Goal: Task Accomplishment & Management: Complete application form

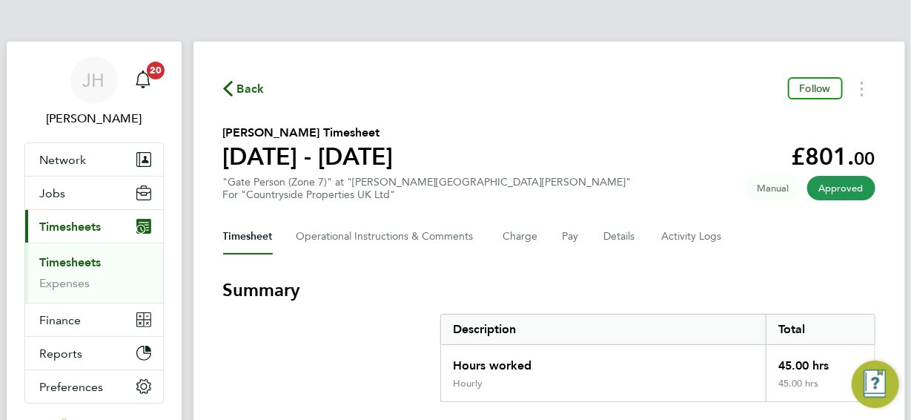
click at [236, 88] on span "Back" at bounding box center [244, 88] width 42 height 14
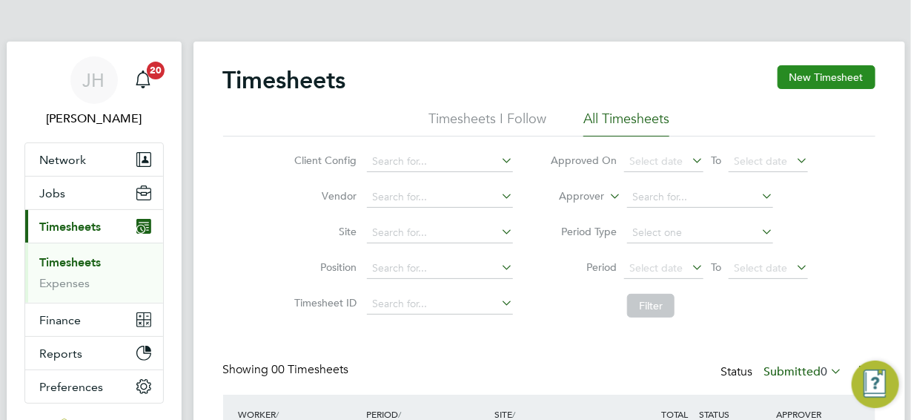
click at [814, 72] on button "New Timesheet" at bounding box center [827, 77] width 98 height 24
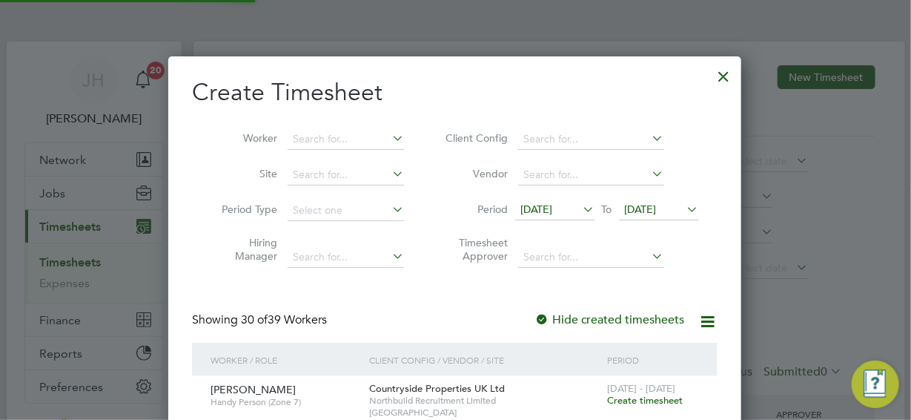
scroll to position [1972, 574]
click at [580, 207] on icon at bounding box center [580, 209] width 0 height 21
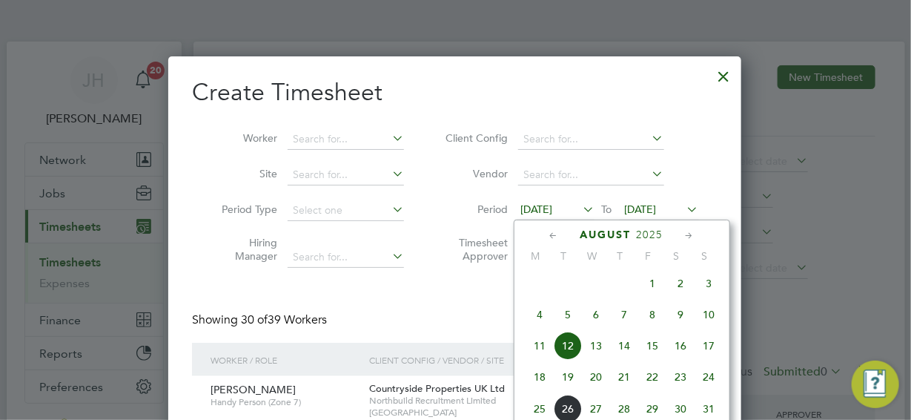
click at [540, 382] on span "18" at bounding box center [540, 377] width 28 height 28
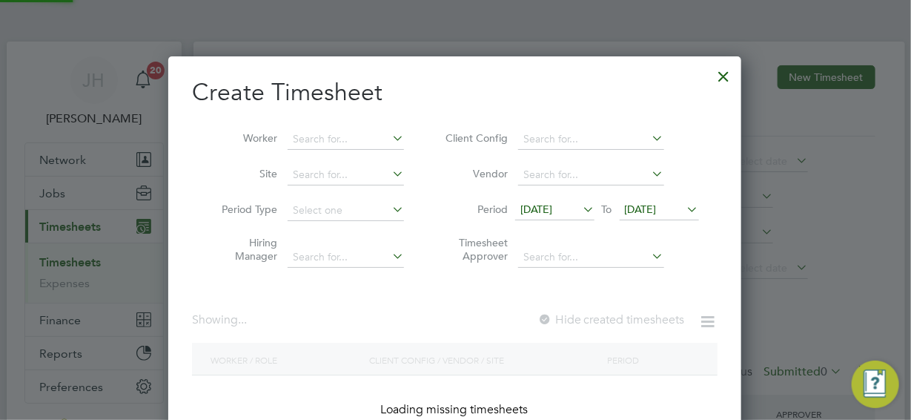
scroll to position [1922, 574]
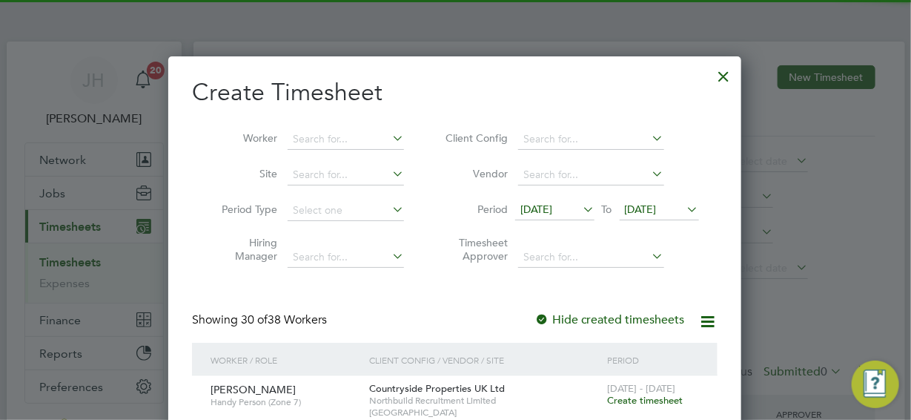
click at [685, 208] on icon at bounding box center [685, 209] width 0 height 21
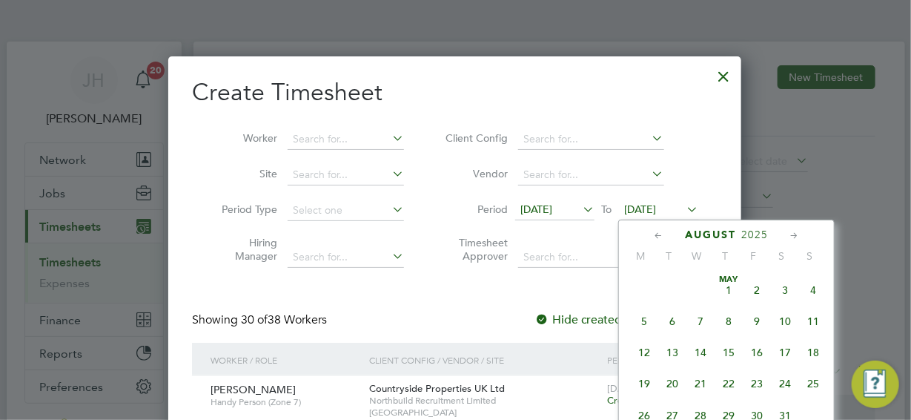
scroll to position [539, 0]
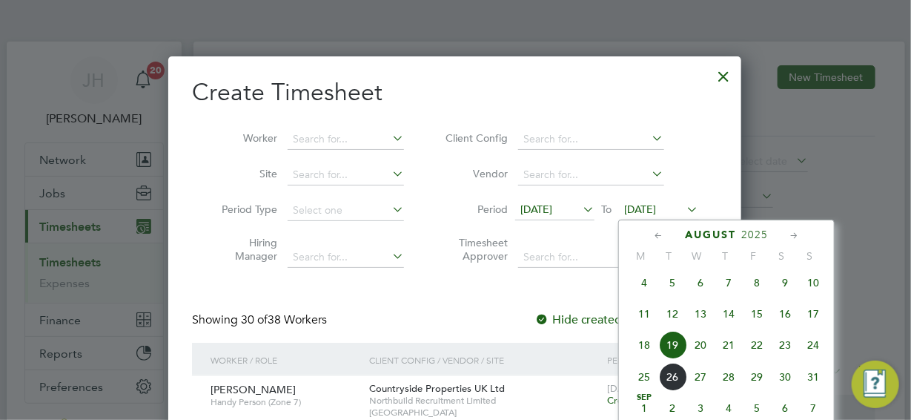
click at [816, 353] on span "24" at bounding box center [813, 345] width 28 height 28
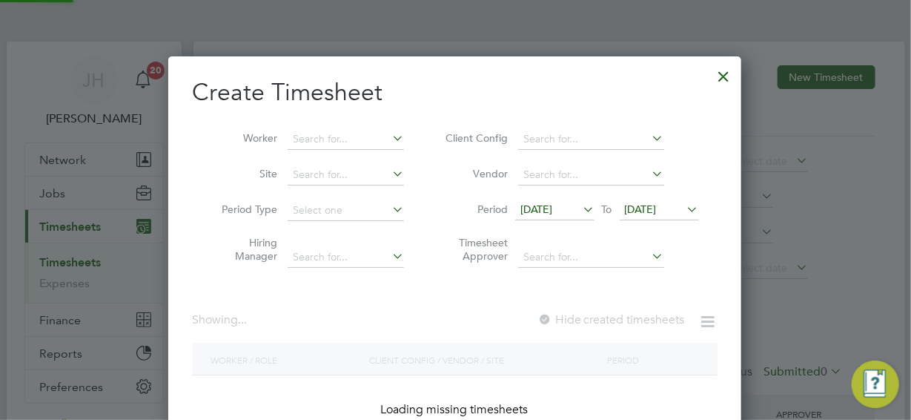
scroll to position [1922, 574]
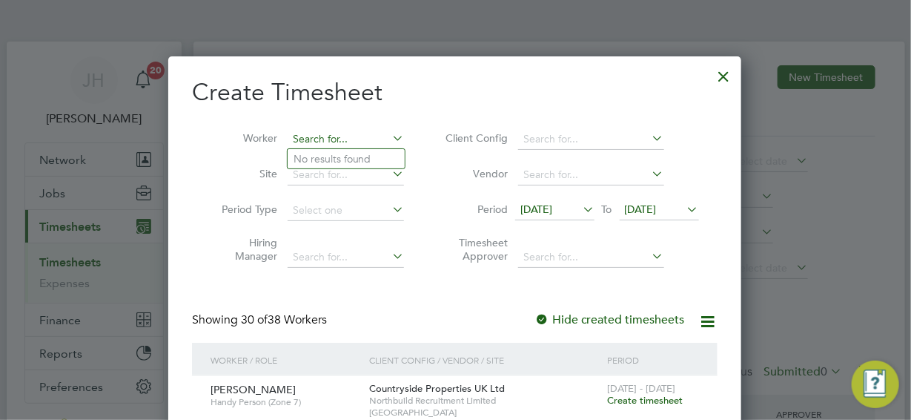
click at [307, 138] on input at bounding box center [346, 139] width 116 height 21
click at [311, 163] on b "Leka" at bounding box center [305, 159] width 23 height 13
type input "[PERSON_NAME]"
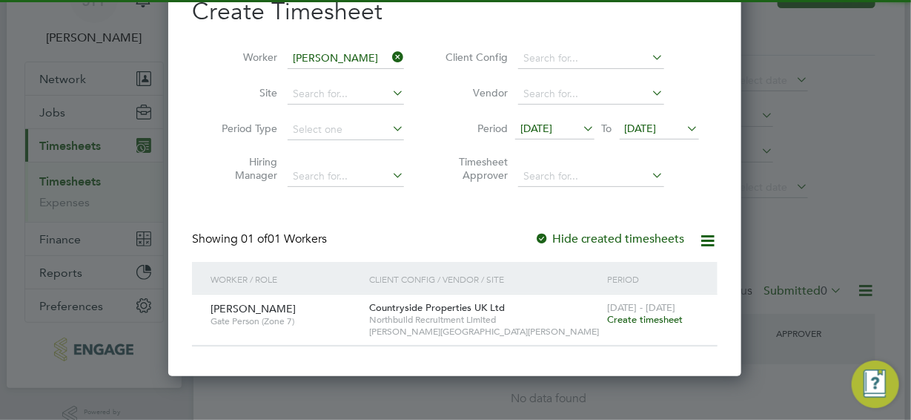
scroll to position [147, 0]
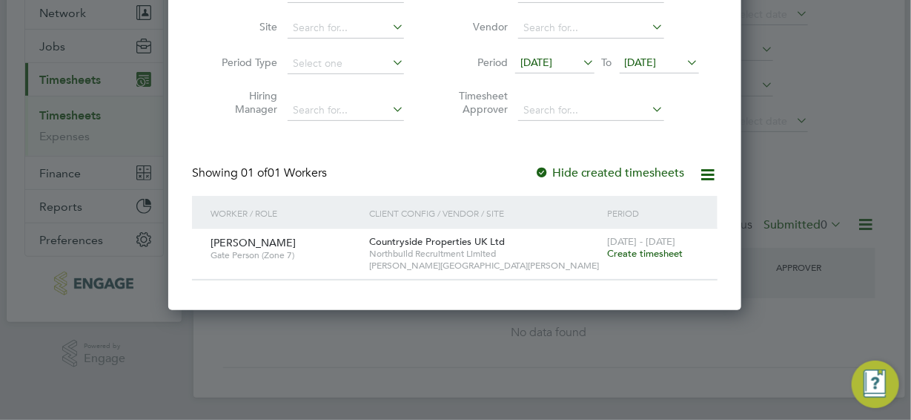
click at [636, 255] on span "Create timesheet" at bounding box center [645, 253] width 76 height 13
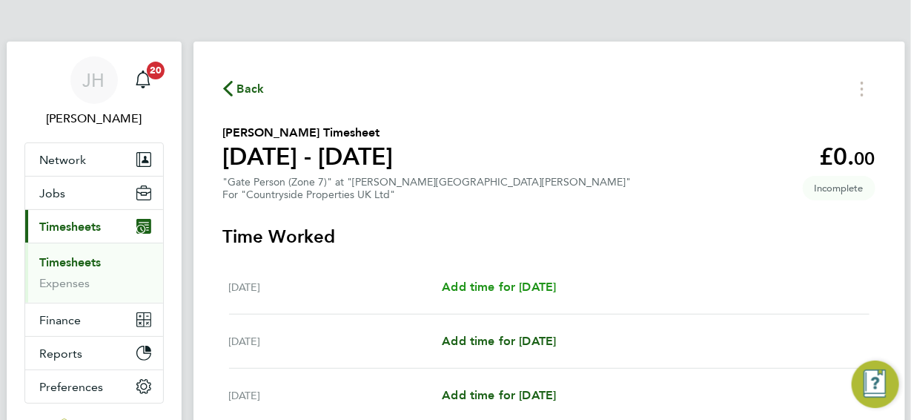
click at [511, 286] on span "Add time for [DATE]" at bounding box center [499, 287] width 114 height 14
select select "30"
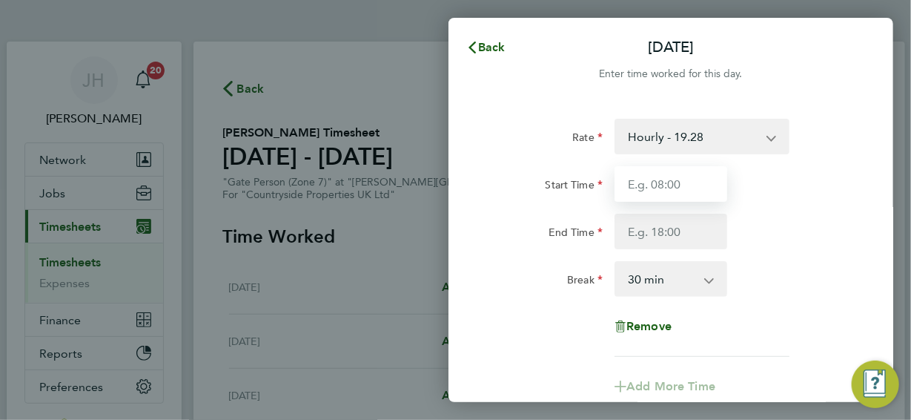
click at [687, 185] on input "Start Time" at bounding box center [671, 184] width 113 height 36
type input "07:30"
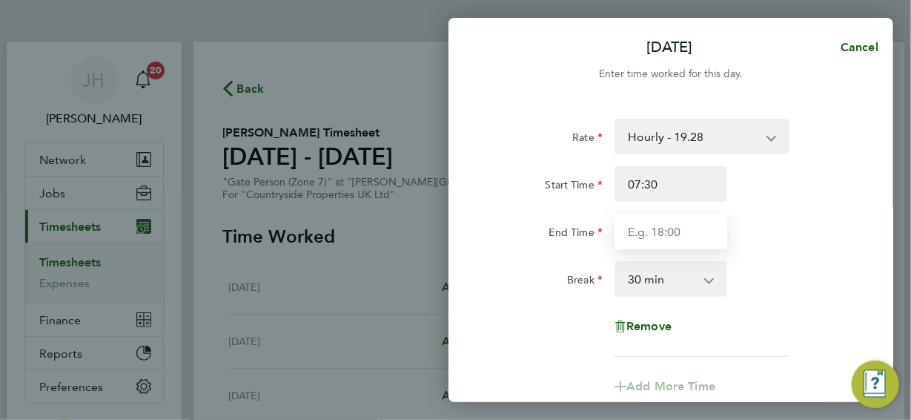
click at [670, 234] on input "End Time" at bounding box center [671, 232] width 113 height 36
type input "17:00"
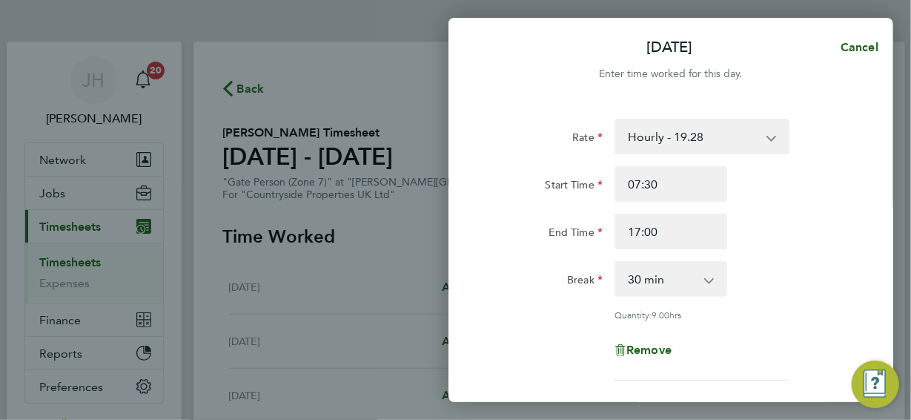
click at [750, 294] on div "Break 0 min 15 min 30 min 45 min 60 min 75 min 90 min" at bounding box center [671, 279] width 374 height 36
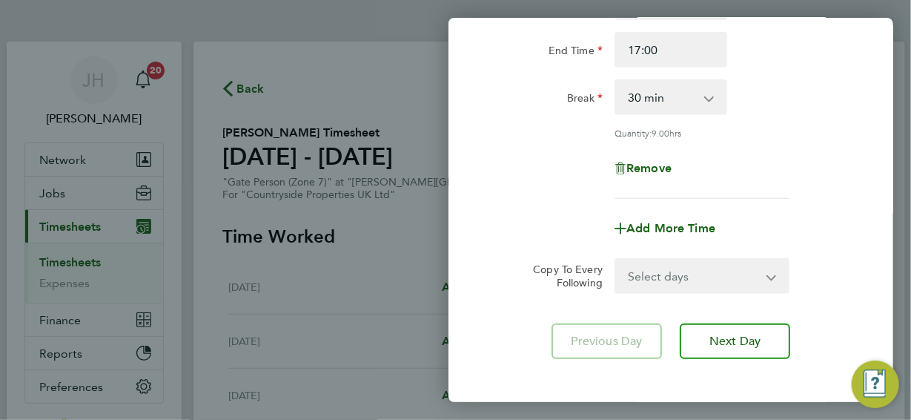
scroll to position [222, 0]
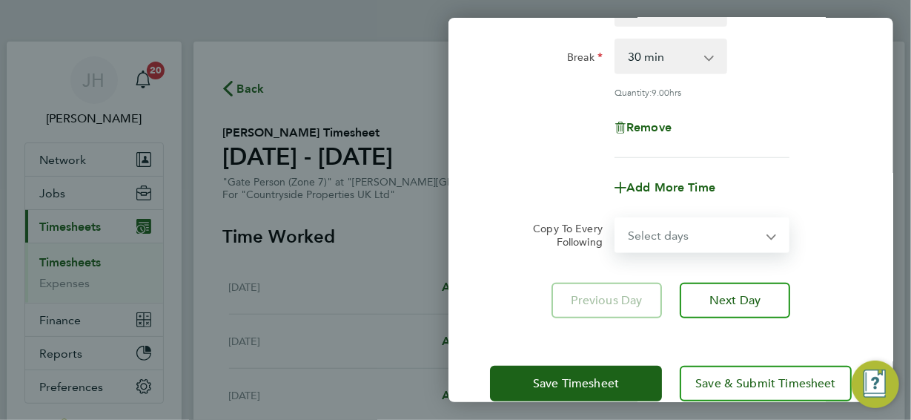
click at [771, 235] on select "Select days Day Weekday (Mon-Fri) Weekend (Sat-Sun) [DATE] [DATE] [DATE] [DATE]…" at bounding box center [694, 235] width 156 height 33
select select "WEEKDAY"
click at [616, 219] on select "Select days Day Weekday (Mon-Fri) Weekend (Sat-Sun) [DATE] [DATE] [DATE] [DATE]…" at bounding box center [694, 235] width 156 height 33
select select "[DATE]"
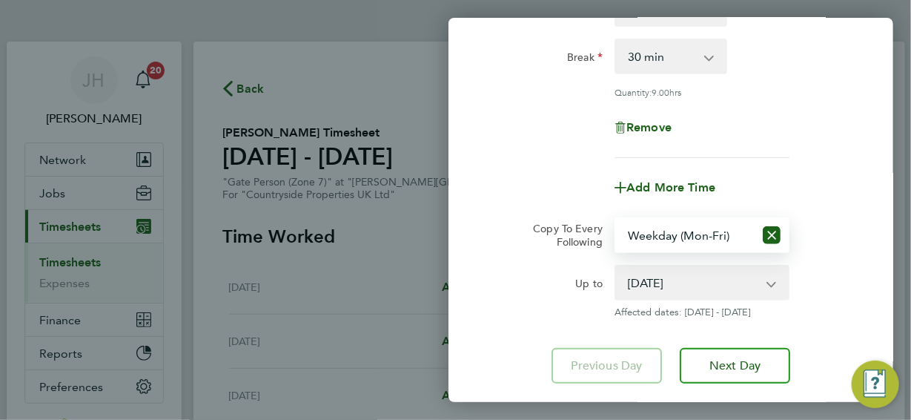
scroll to position [314, 0]
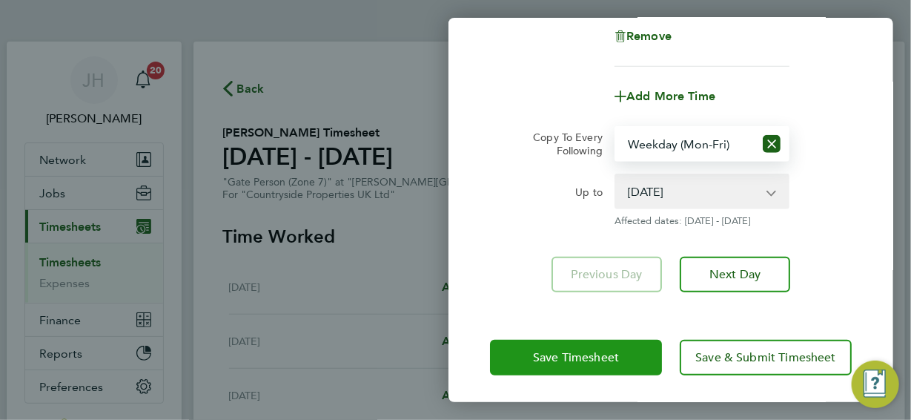
click at [589, 351] on span "Save Timesheet" at bounding box center [576, 357] width 86 height 15
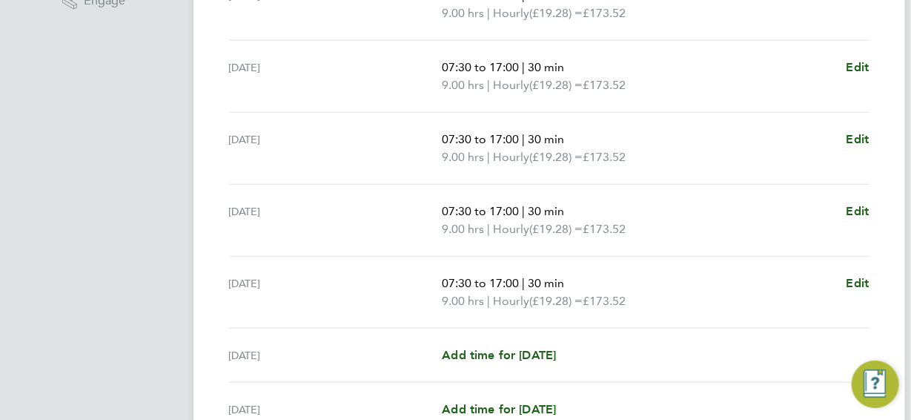
scroll to position [593, 0]
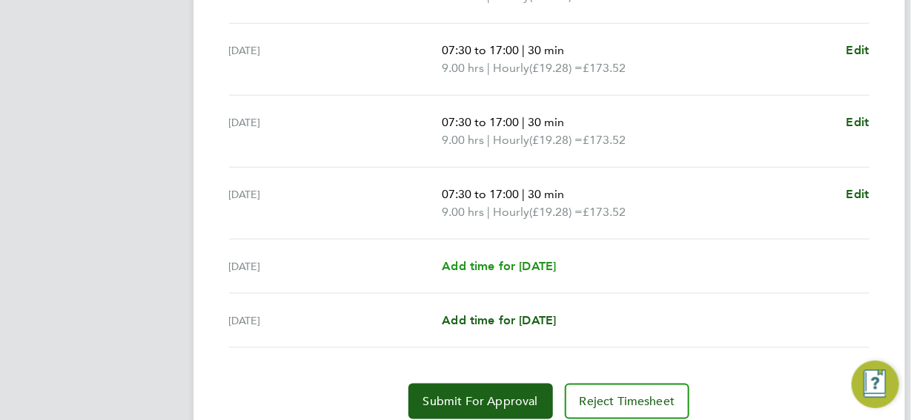
click at [519, 266] on span "Add time for [DATE]" at bounding box center [499, 266] width 114 height 14
select select "30"
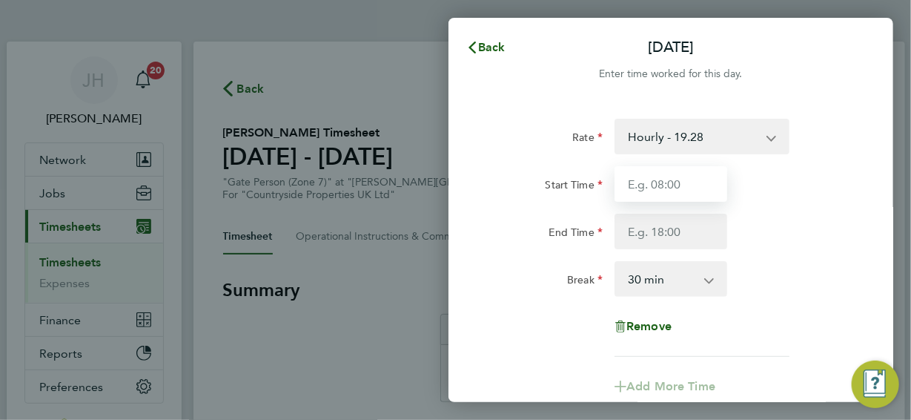
click at [681, 186] on input "Start Time" at bounding box center [671, 184] width 113 height 36
type input "07:30"
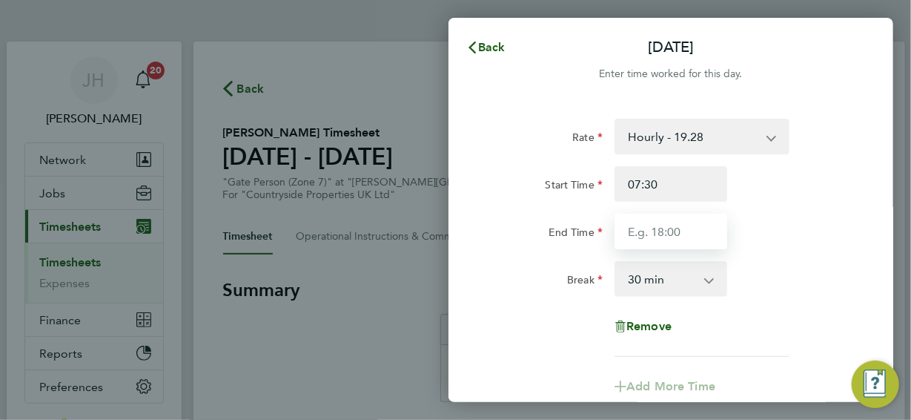
click at [681, 231] on input "End Time" at bounding box center [671, 232] width 113 height 36
type input "17:00"
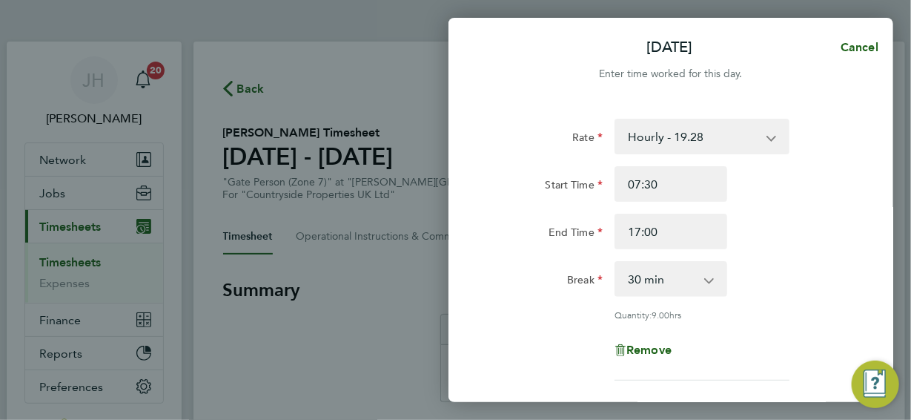
click at [774, 312] on div "Rate Hourly - 19.28 Start Time 07:30 End Time 17:00 Break 0 min 15 min 30 min 4…" at bounding box center [671, 250] width 362 height 262
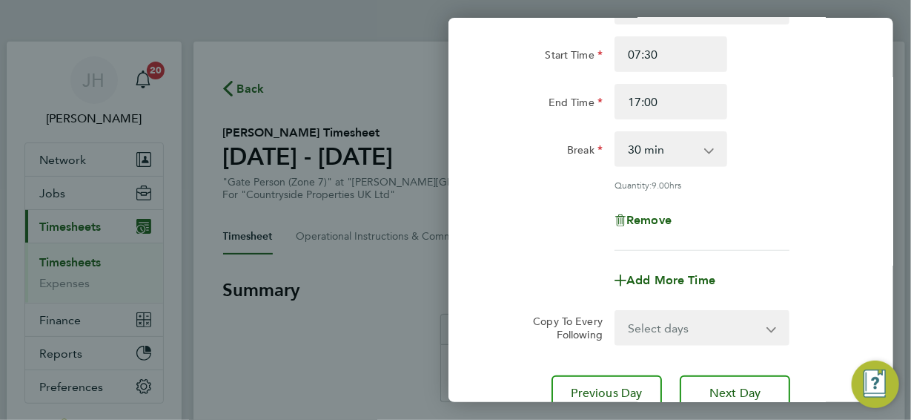
scroll to position [249, 0]
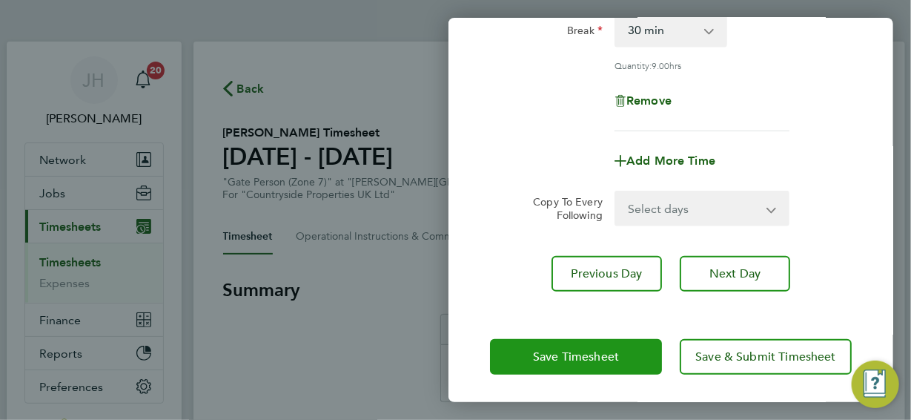
click at [593, 349] on span "Save Timesheet" at bounding box center [576, 356] width 86 height 15
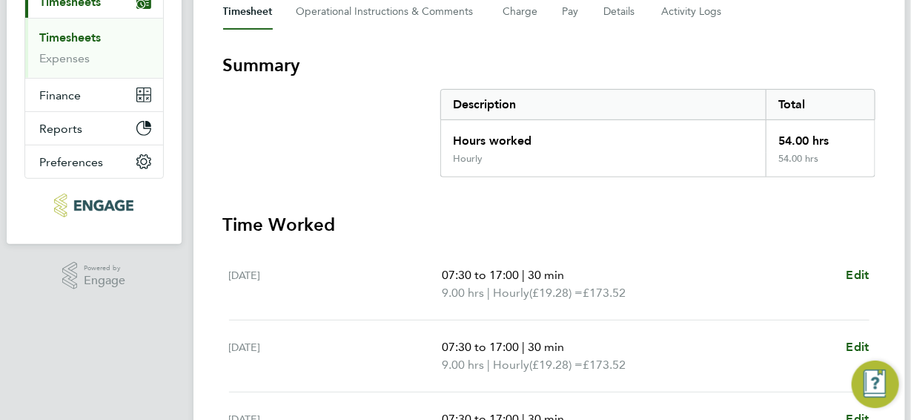
scroll to position [221, 0]
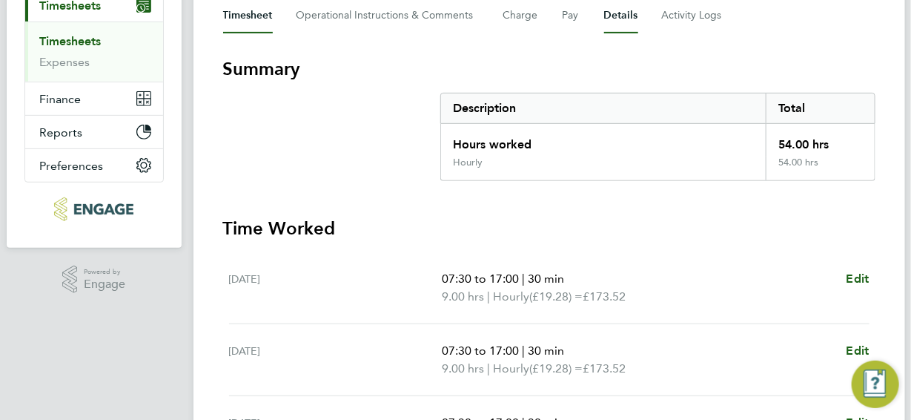
click at [619, 14] on button "Details" at bounding box center [621, 16] width 34 height 36
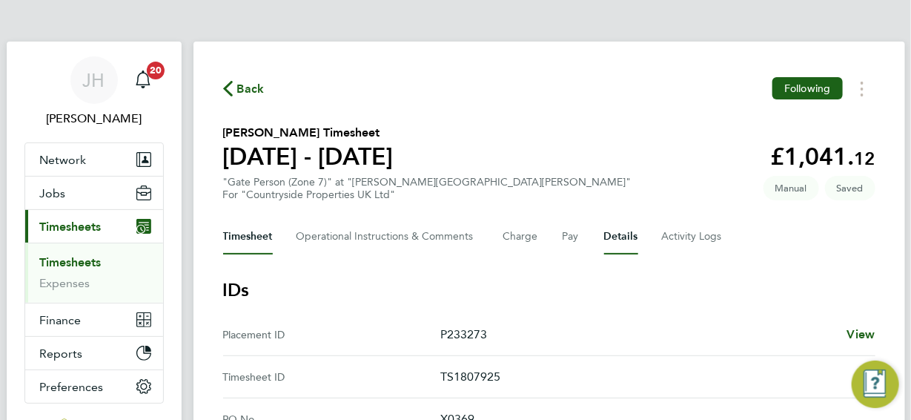
click at [263, 238] on button "Timesheet" at bounding box center [248, 237] width 50 height 36
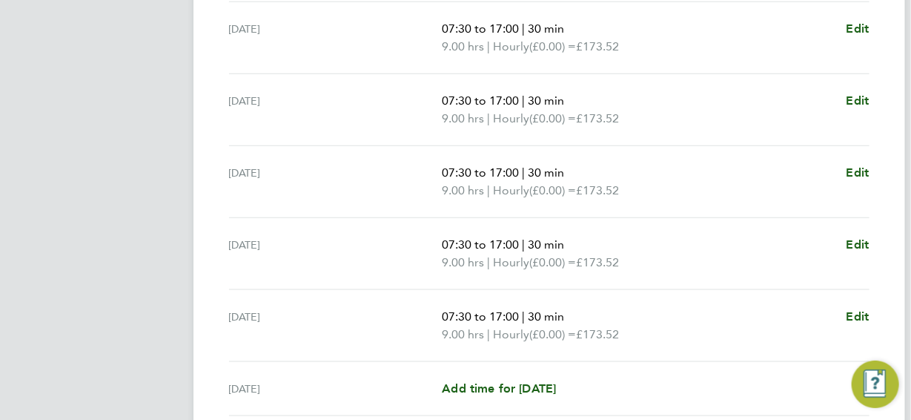
scroll to position [666, 0]
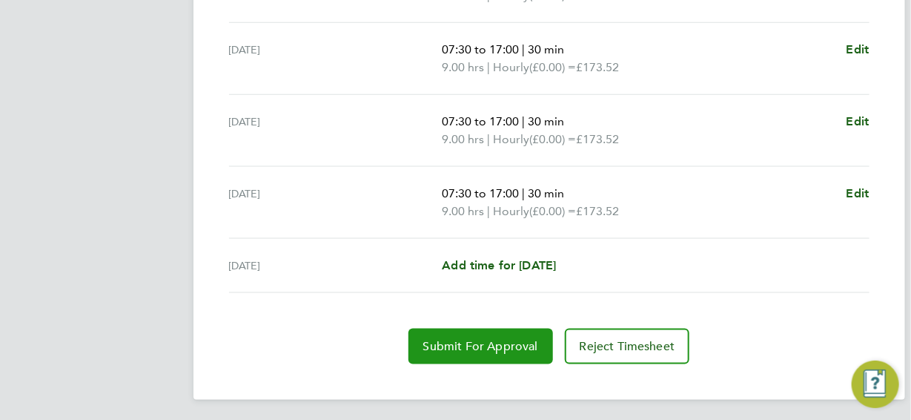
click at [470, 339] on span "Submit For Approval" at bounding box center [480, 346] width 115 height 15
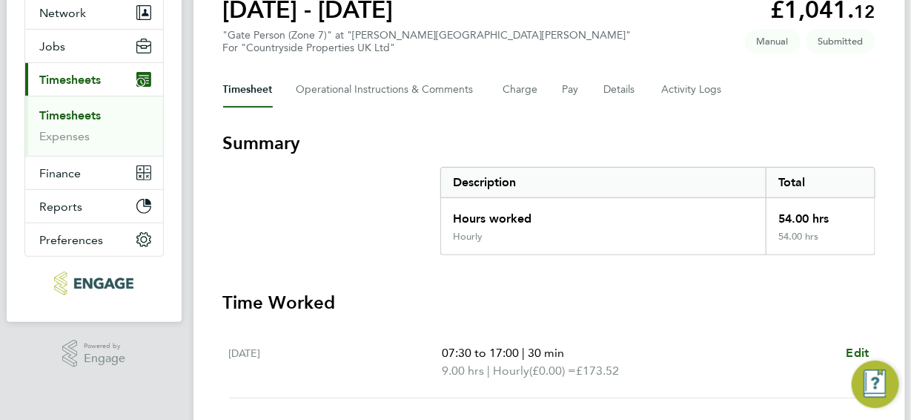
scroll to position [0, 0]
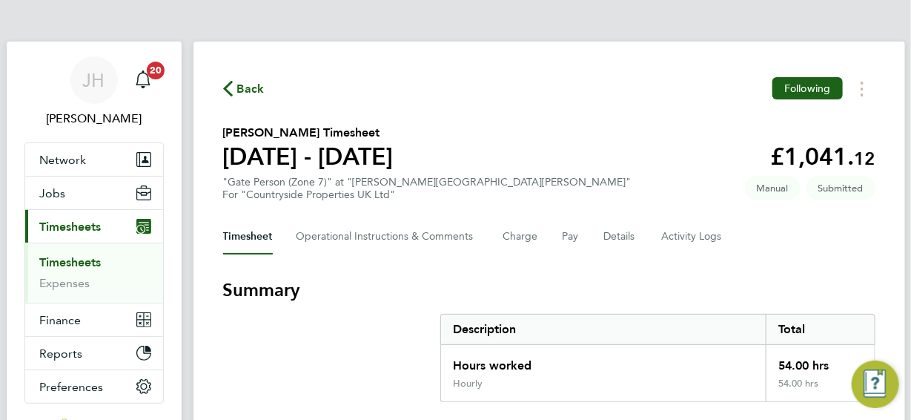
click at [247, 88] on span "Back" at bounding box center [250, 89] width 27 height 18
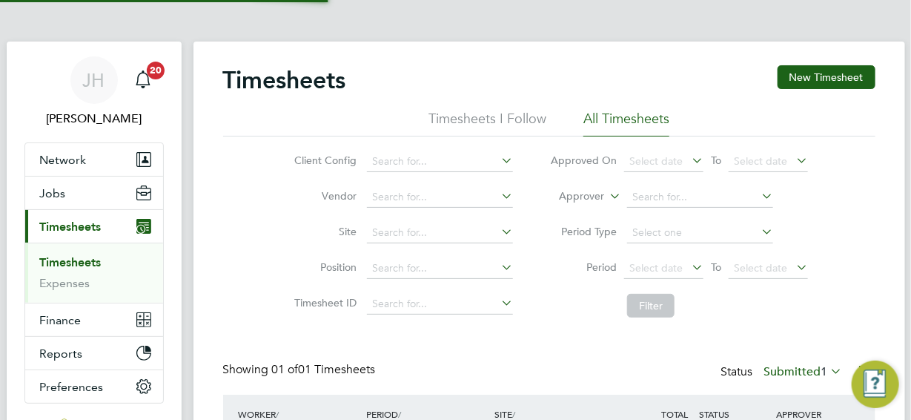
scroll to position [38, 128]
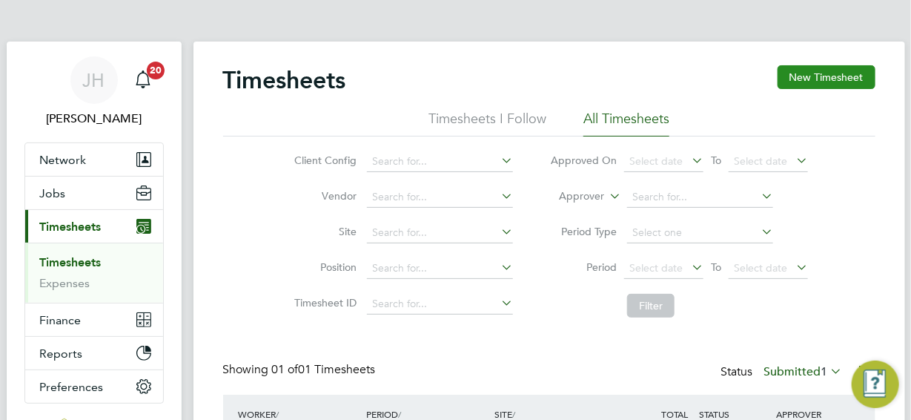
click at [846, 80] on button "New Timesheet" at bounding box center [827, 77] width 98 height 24
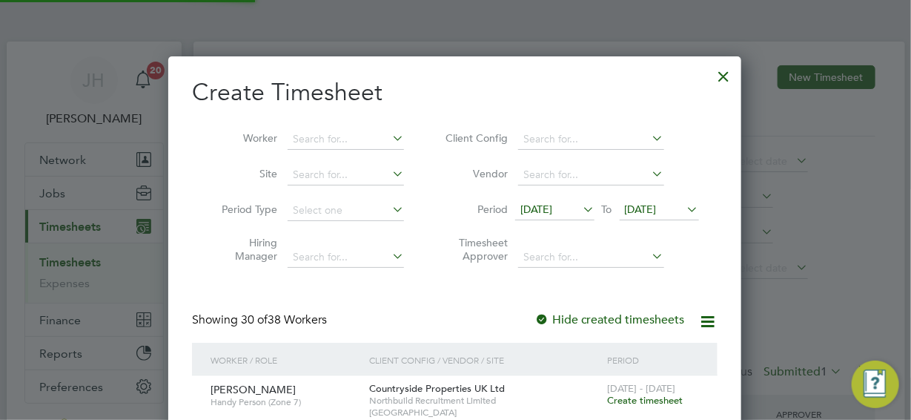
scroll to position [1972, 574]
click at [306, 136] on input at bounding box center [346, 139] width 116 height 21
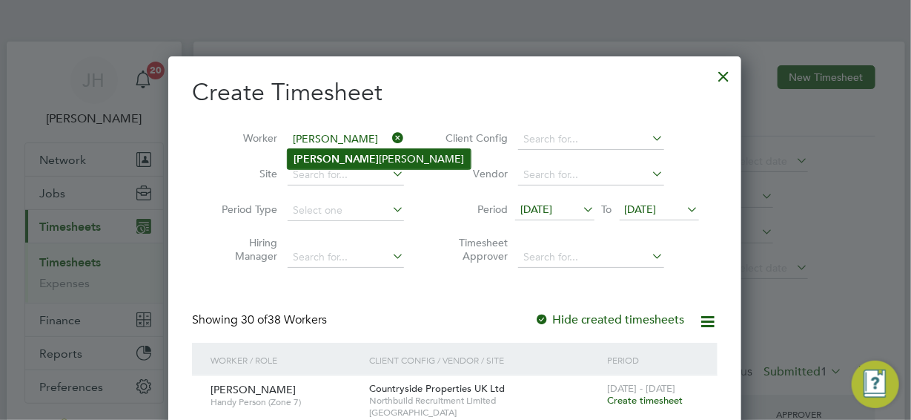
click at [314, 156] on li "[PERSON_NAME]" at bounding box center [379, 159] width 183 height 20
type input "[PERSON_NAME]"
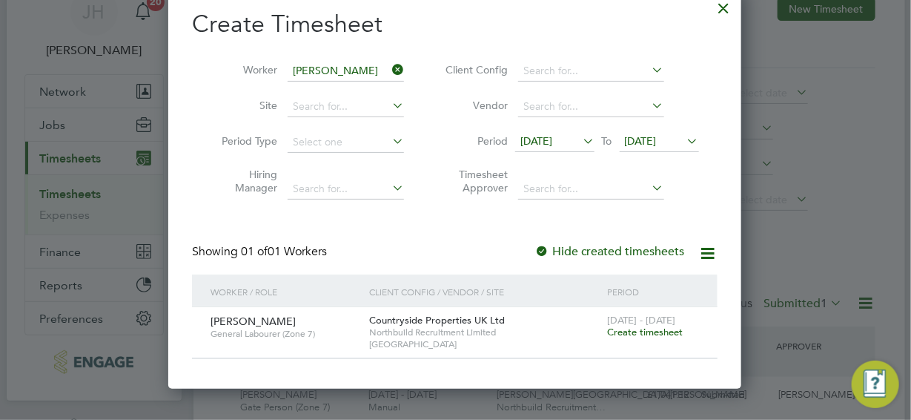
scroll to position [127, 0]
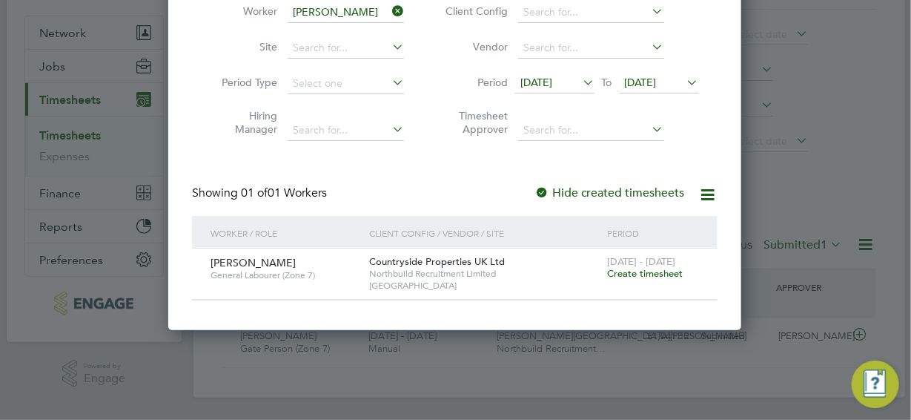
click at [636, 274] on span "Create timesheet" at bounding box center [645, 273] width 76 height 13
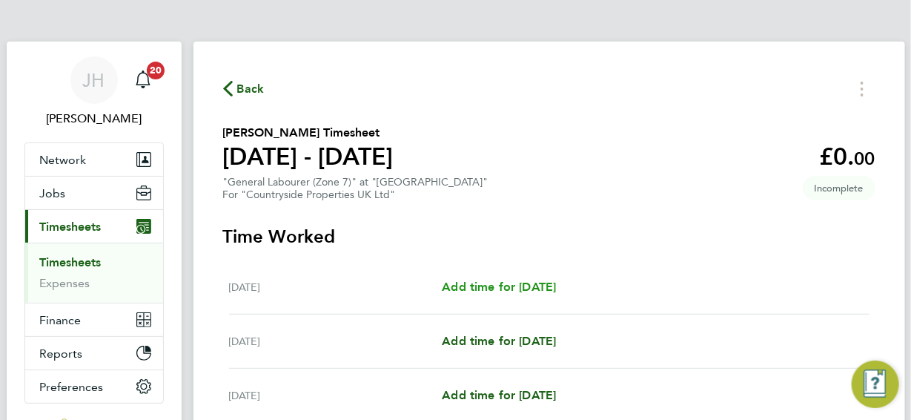
click at [510, 286] on span "Add time for [DATE]" at bounding box center [499, 287] width 114 height 14
select select "30"
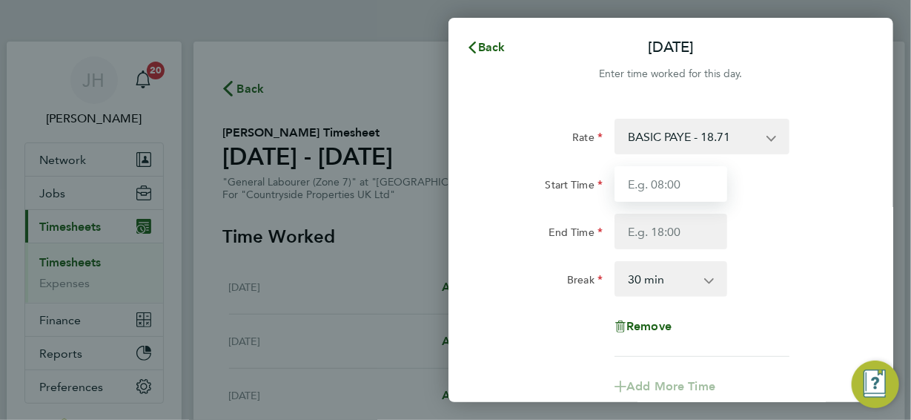
click at [685, 183] on input "Start Time" at bounding box center [671, 184] width 113 height 36
type input "07:30"
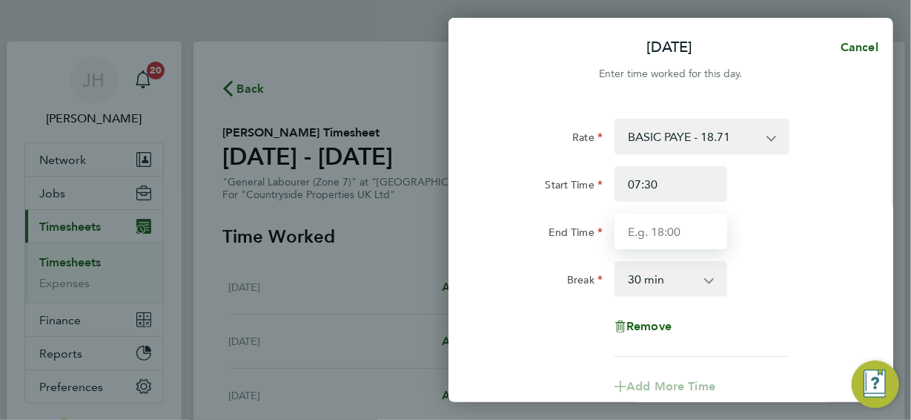
click at [680, 229] on input "End Time" at bounding box center [671, 232] width 113 height 36
type input "16:30"
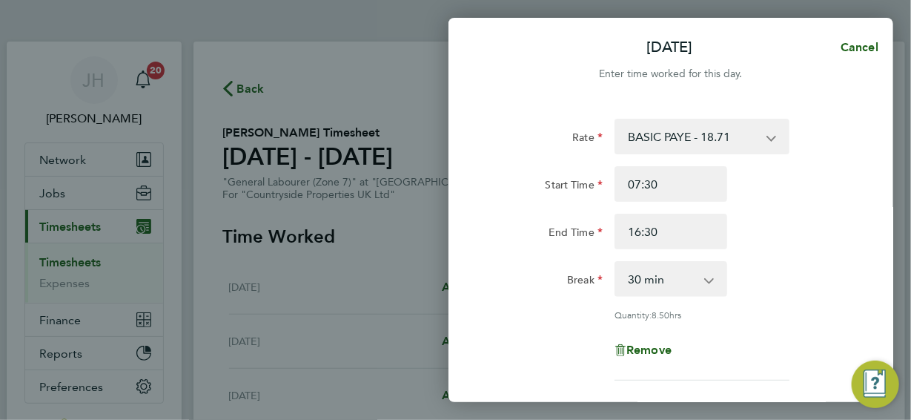
click at [757, 307] on div "Rate BASIC PAYE - 18.71 Start Time 07:30 End Time 16:30 Break 0 min 15 min 30 m…" at bounding box center [671, 250] width 362 height 262
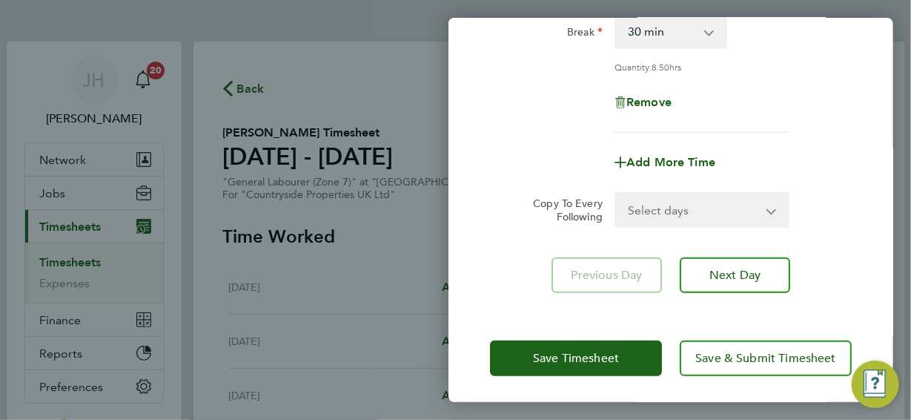
scroll to position [249, 0]
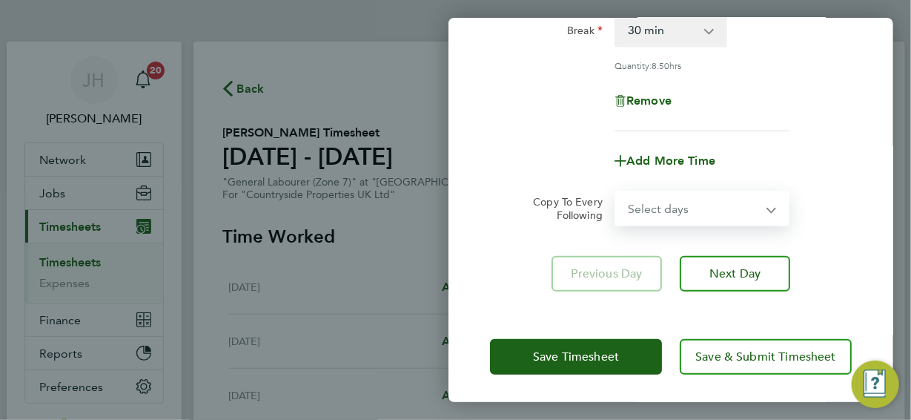
click at [769, 207] on select "Select days Day Weekday (Mon-Fri) Weekend (Sat-Sun) [DATE] [DATE] [DATE] [DATE]…" at bounding box center [694, 208] width 156 height 33
select select "WEEKDAY"
click at [616, 192] on select "Select days Day Weekday (Mon-Fri) Weekend (Sat-Sun) [DATE] [DATE] [DATE] [DATE]…" at bounding box center [694, 208] width 156 height 33
select select "[DATE]"
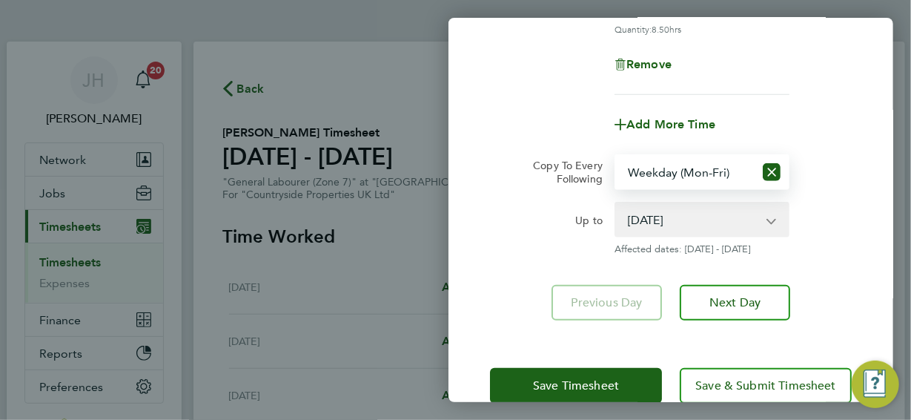
scroll to position [314, 0]
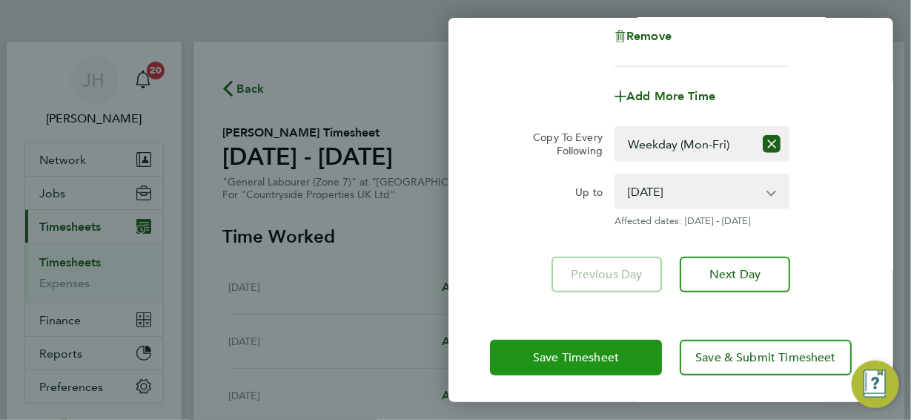
click at [599, 355] on span "Save Timesheet" at bounding box center [576, 357] width 86 height 15
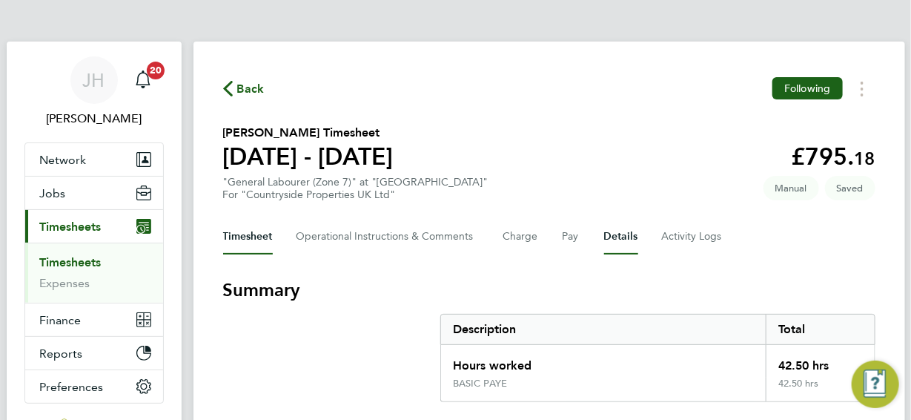
click at [626, 235] on button "Details" at bounding box center [621, 237] width 34 height 36
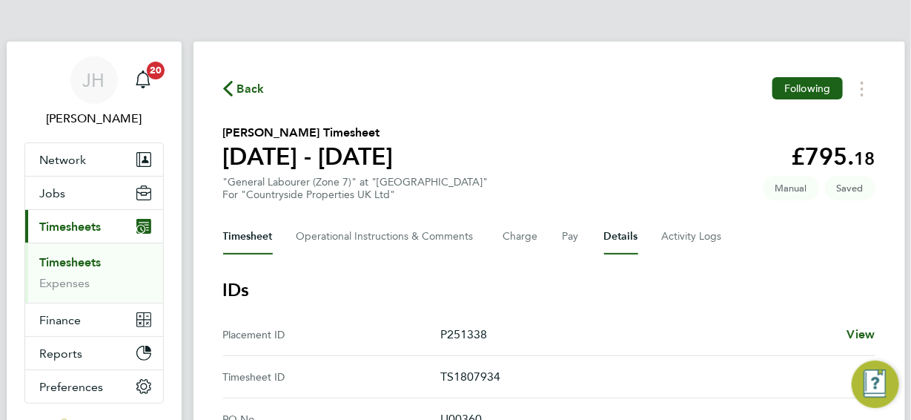
click at [249, 234] on button "Timesheet" at bounding box center [248, 237] width 50 height 36
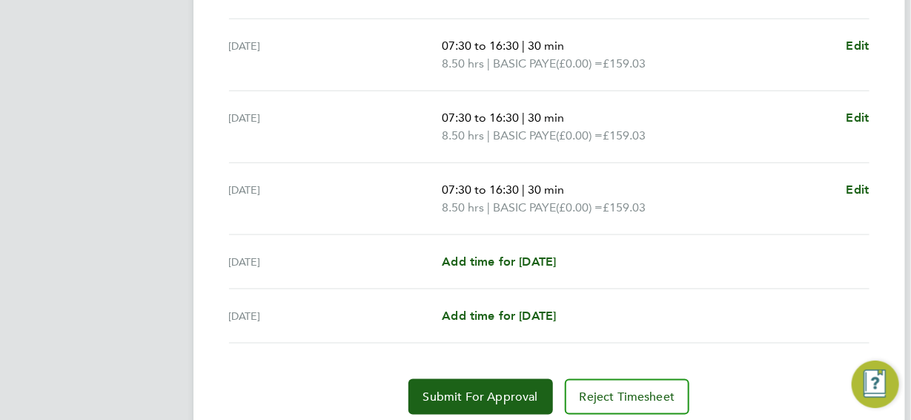
scroll to position [648, 0]
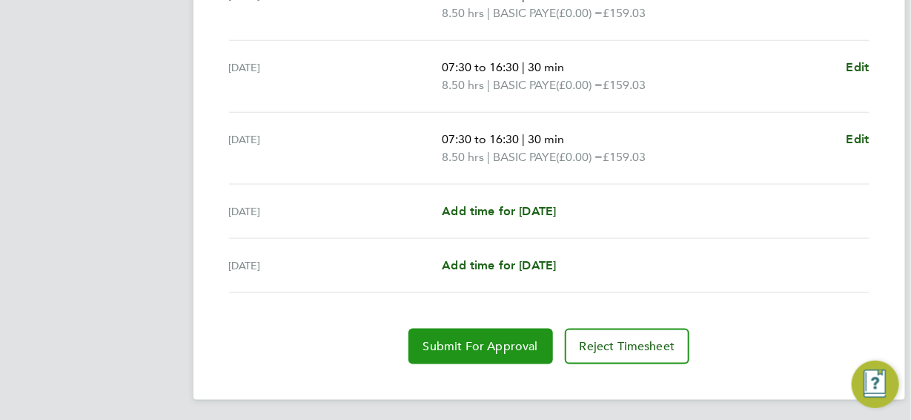
click at [475, 344] on span "Submit For Approval" at bounding box center [480, 346] width 115 height 15
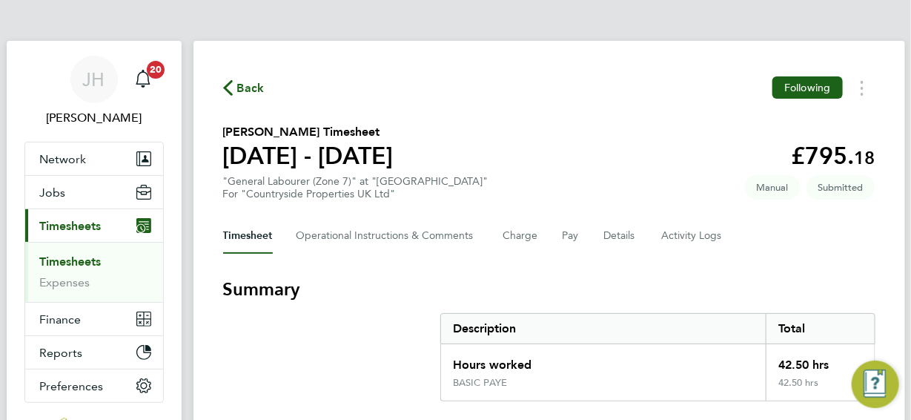
scroll to position [0, 0]
click at [248, 92] on span "Back" at bounding box center [250, 89] width 27 height 18
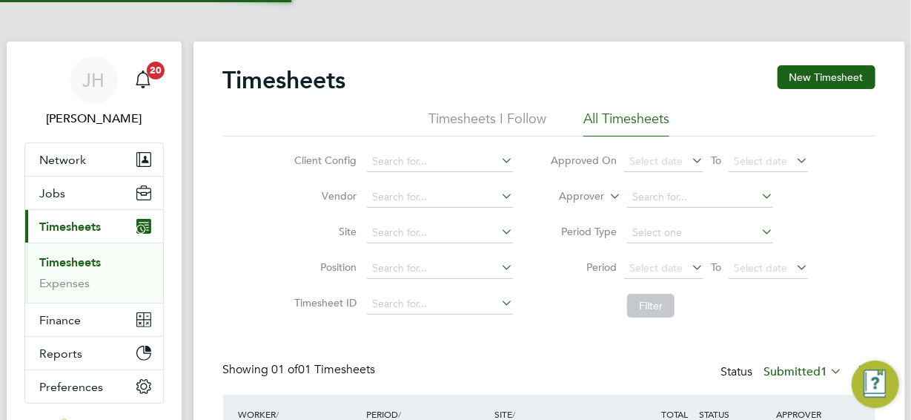
scroll to position [38, 128]
click at [380, 161] on input at bounding box center [440, 161] width 146 height 21
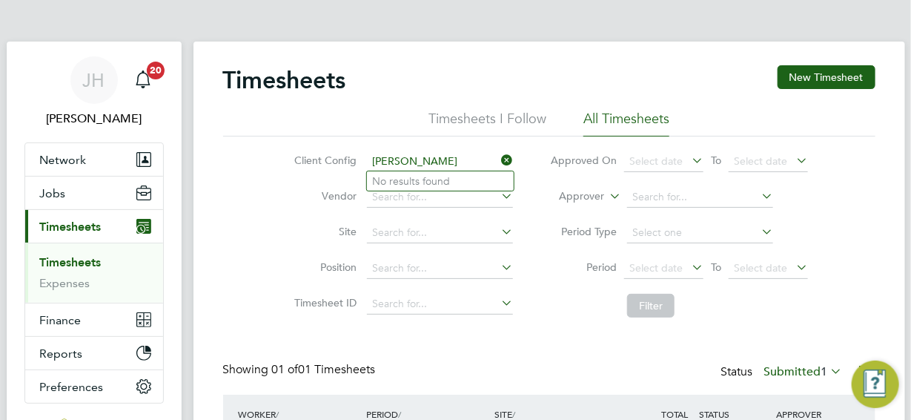
type input "[PERSON_NAME]"
click at [498, 158] on icon at bounding box center [498, 160] width 0 height 21
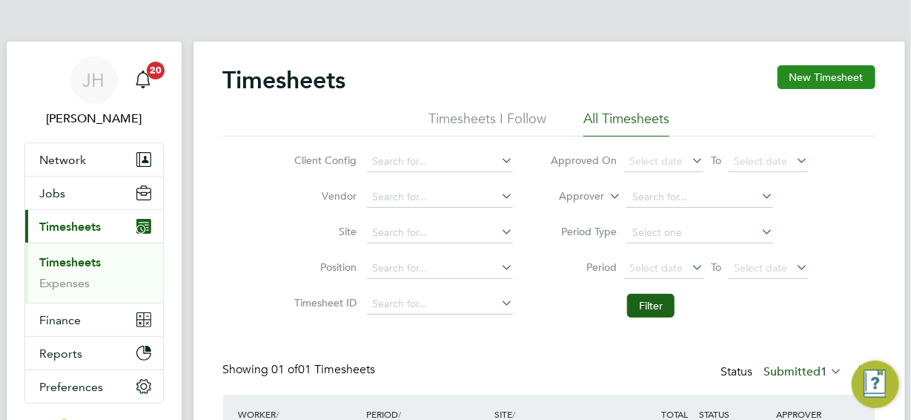
click at [814, 80] on button "New Timesheet" at bounding box center [827, 77] width 98 height 24
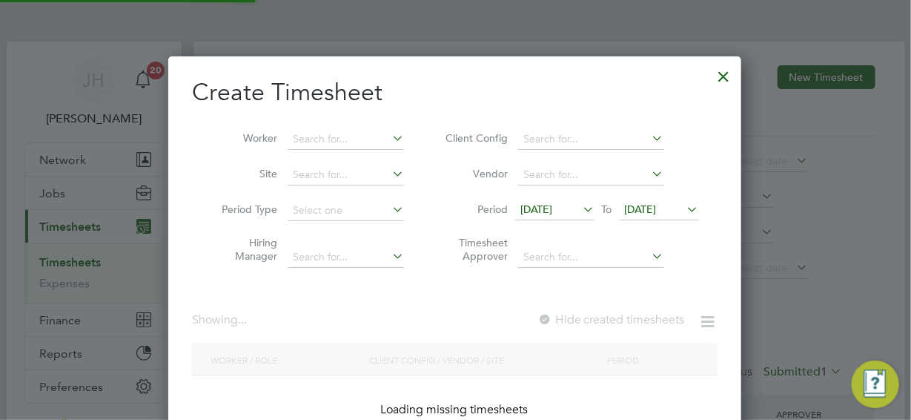
scroll to position [7, 7]
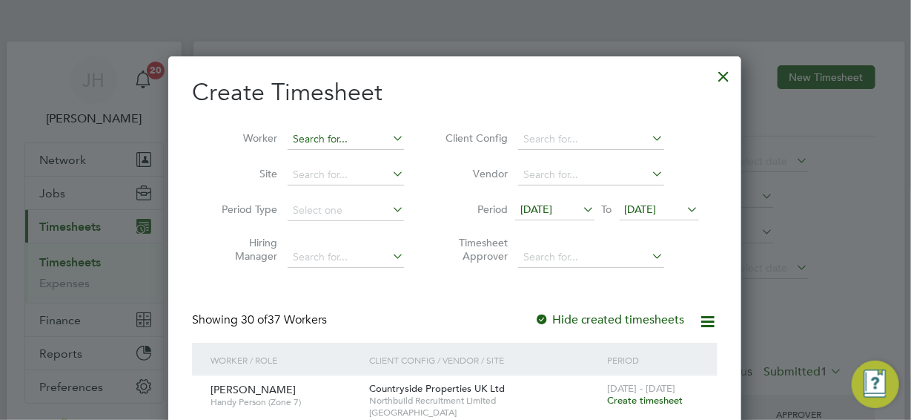
click at [296, 138] on input at bounding box center [346, 139] width 116 height 21
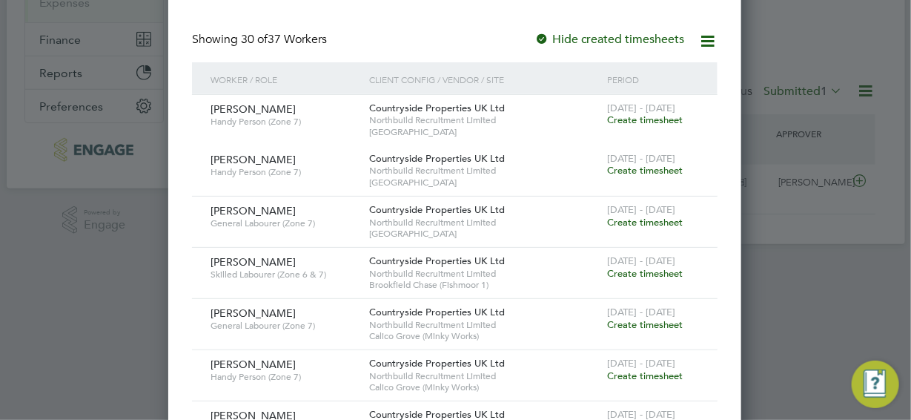
scroll to position [297, 0]
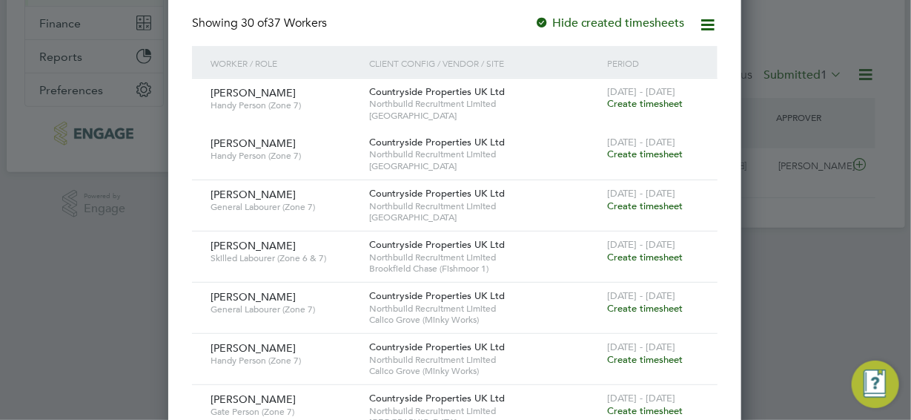
type input "[PERSON_NAME]"
click at [645, 154] on span "Create timesheet" at bounding box center [645, 154] width 76 height 13
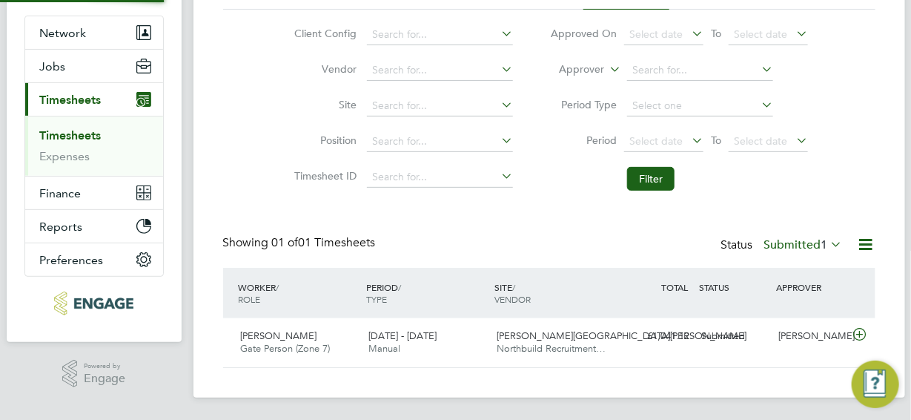
scroll to position [7, 7]
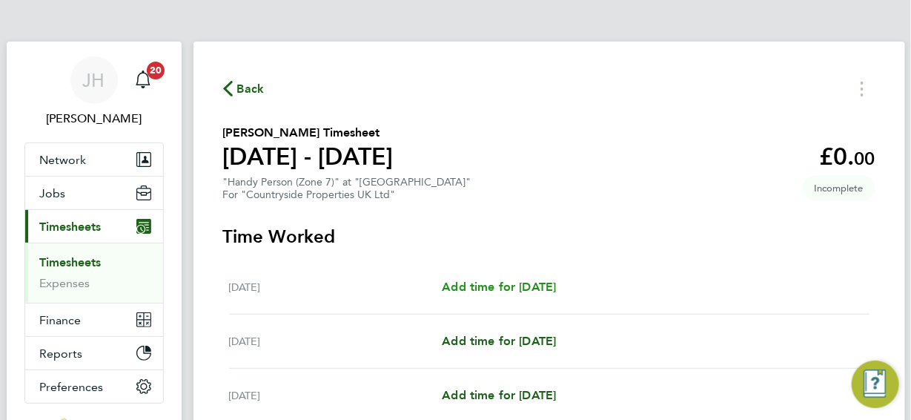
click at [519, 286] on span "Add time for [DATE]" at bounding box center [499, 287] width 114 height 14
select select "30"
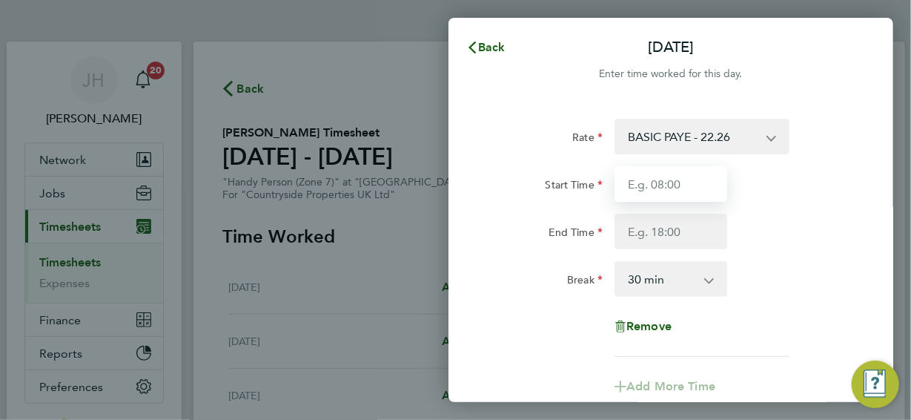
click at [679, 181] on input "Start Time" at bounding box center [671, 184] width 113 height 36
type input "07:30"
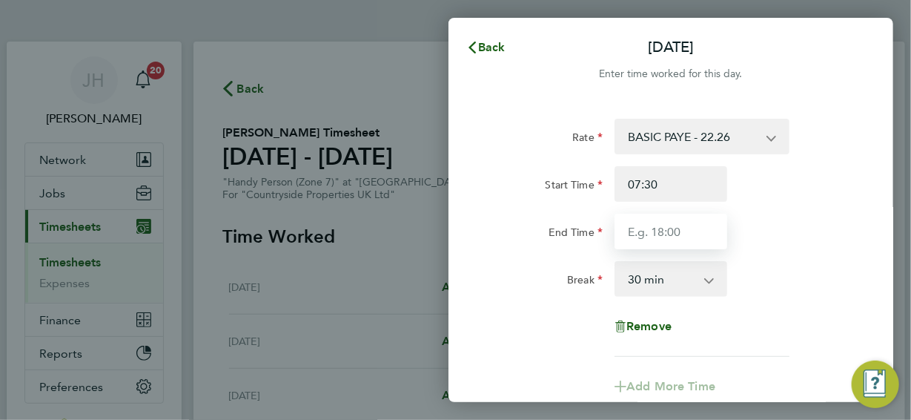
click at [663, 229] on input "End Time" at bounding box center [671, 232] width 113 height 36
type input "16:30"
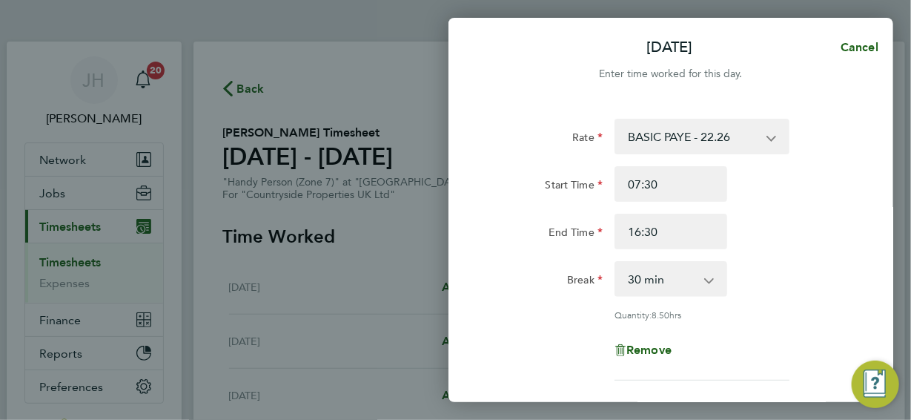
click at [773, 302] on div "Rate BASIC PAYE - 22.26 Start Time 07:30 End Time 16:30 Break 0 min 15 min 30 m…" at bounding box center [671, 250] width 362 height 262
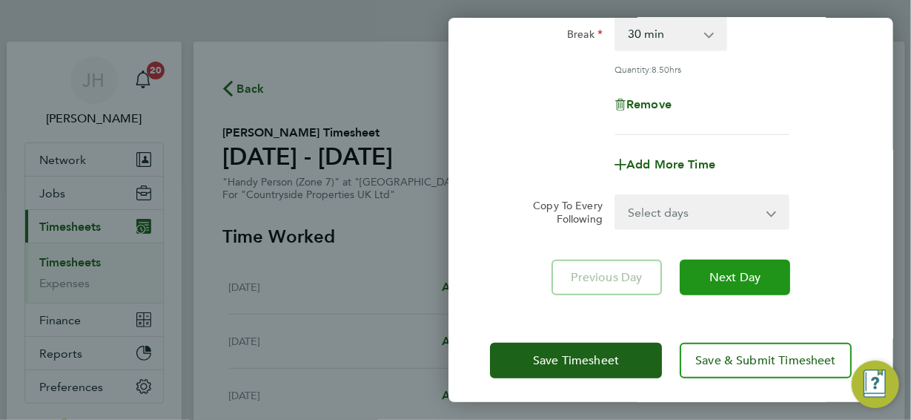
scroll to position [249, 0]
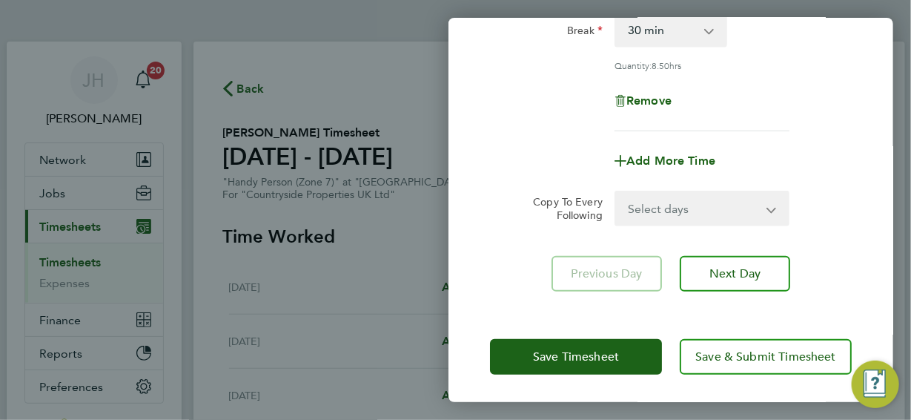
click at [772, 210] on app-icon-cross-button at bounding box center [781, 208] width 18 height 33
click at [770, 211] on select "Select days Day Weekday (Mon-Fri) Weekend (Sat-Sun) [DATE] [DATE] [DATE] [DATE]…" at bounding box center [694, 208] width 156 height 33
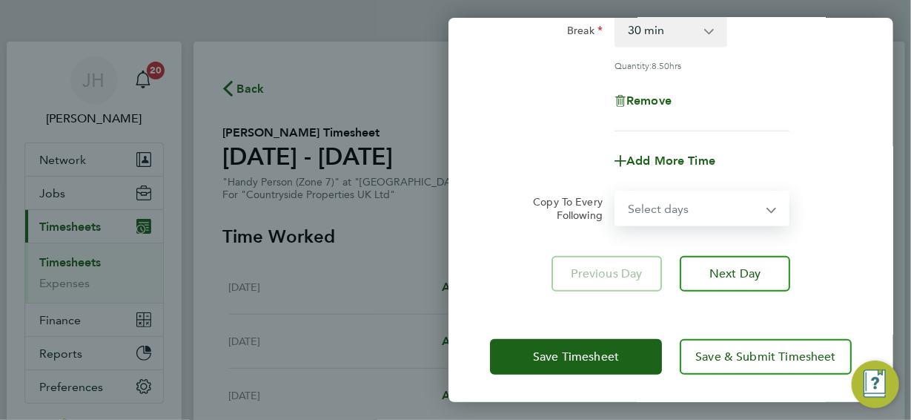
select select "WEEKDAY"
click at [616, 192] on select "Select days Day Weekday (Mon-Fri) Weekend (Sat-Sun) [DATE] [DATE] [DATE] [DATE]…" at bounding box center [694, 208] width 156 height 33
select select "[DATE]"
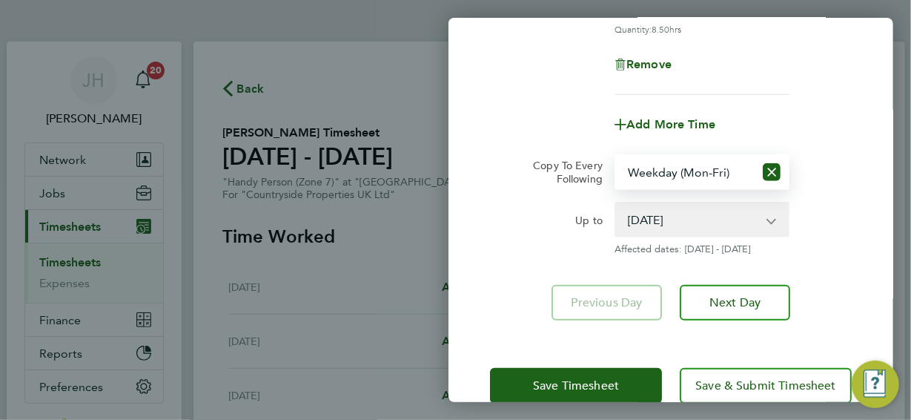
scroll to position [314, 0]
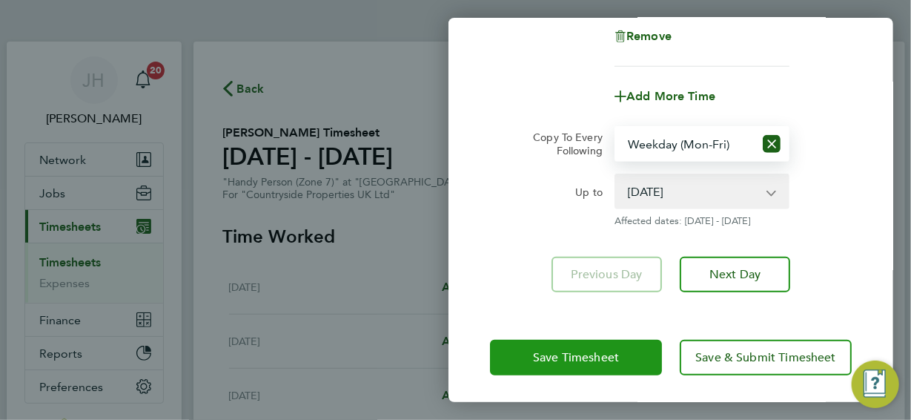
click at [599, 357] on span "Save Timesheet" at bounding box center [576, 357] width 86 height 15
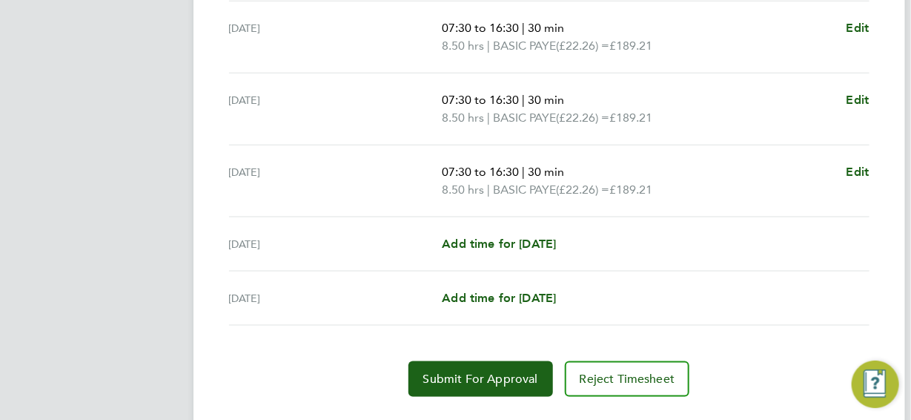
scroll to position [648, 0]
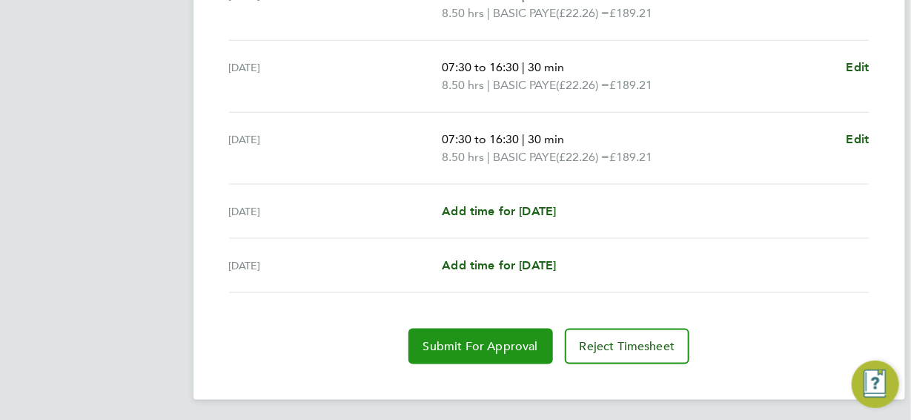
click at [483, 348] on span "Submit For Approval" at bounding box center [480, 346] width 115 height 15
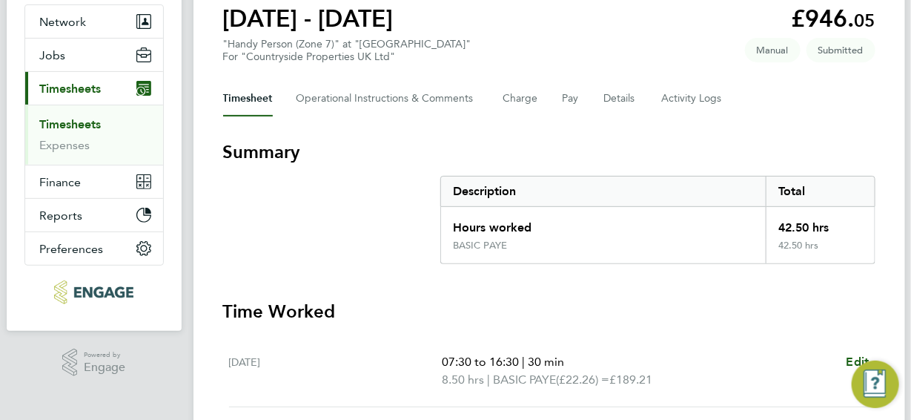
scroll to position [55, 0]
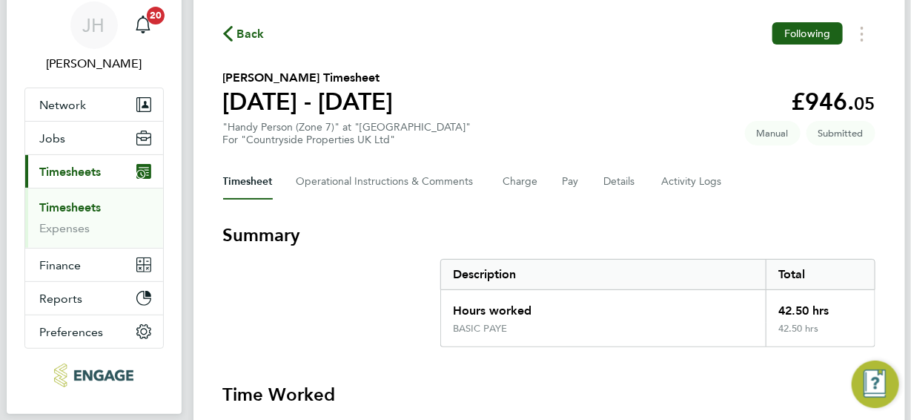
click at [254, 33] on span "Back" at bounding box center [250, 34] width 27 height 18
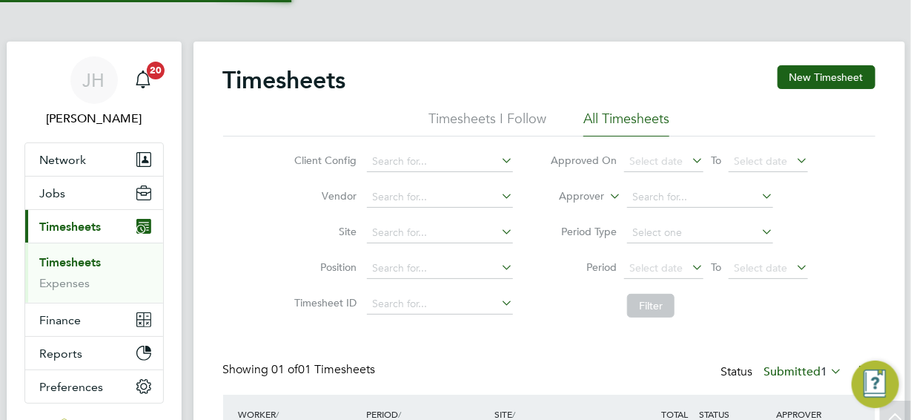
scroll to position [38, 128]
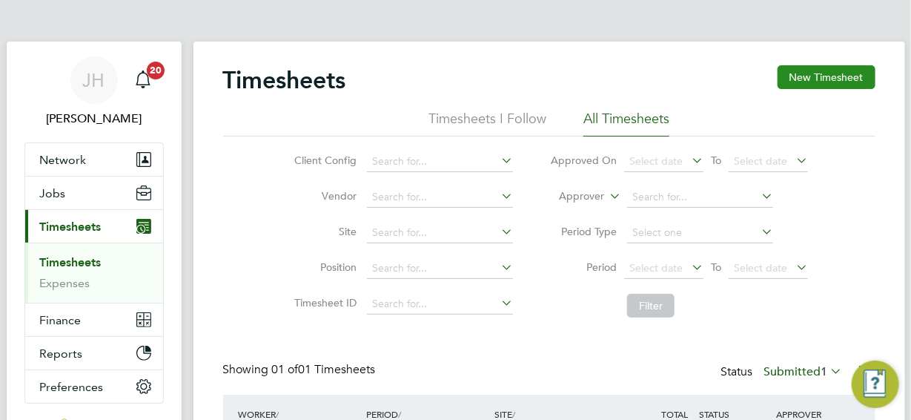
click at [830, 79] on button "New Timesheet" at bounding box center [827, 77] width 98 height 24
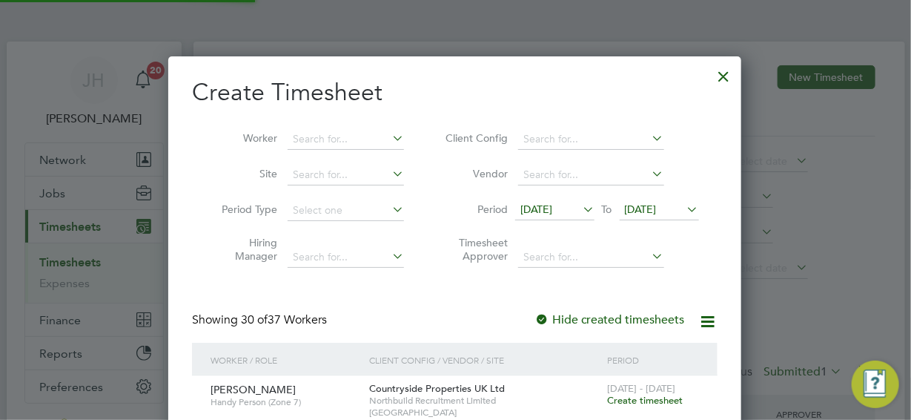
scroll to position [1922, 574]
click at [305, 139] on input at bounding box center [346, 139] width 116 height 21
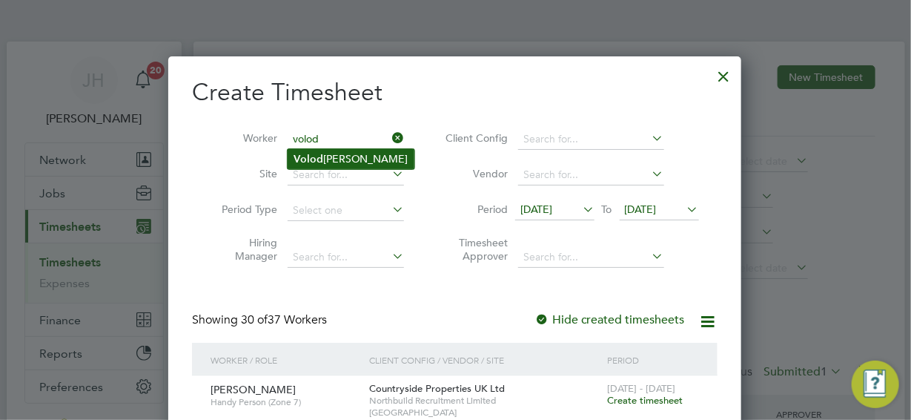
click at [324, 155] on li "Volod [PERSON_NAME]" at bounding box center [351, 159] width 127 height 20
type input "[PERSON_NAME]"
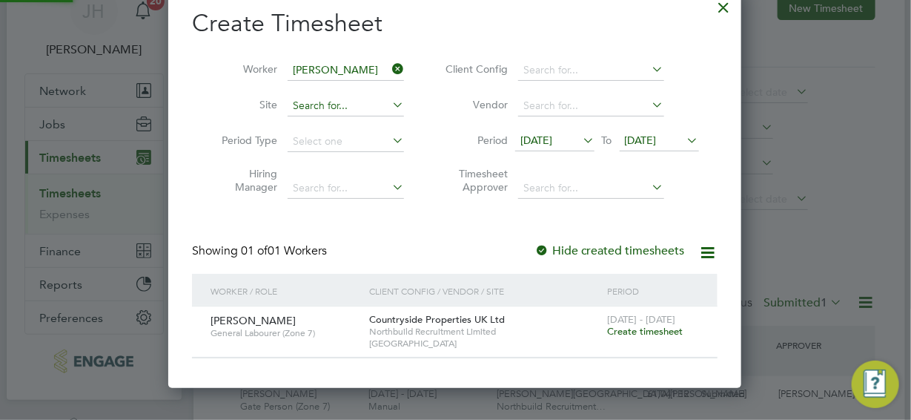
scroll to position [127, 0]
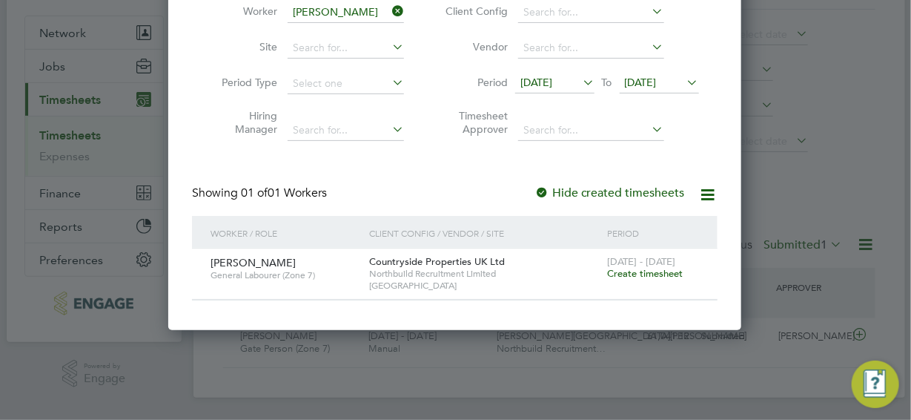
click at [647, 271] on span "Create timesheet" at bounding box center [645, 273] width 76 height 13
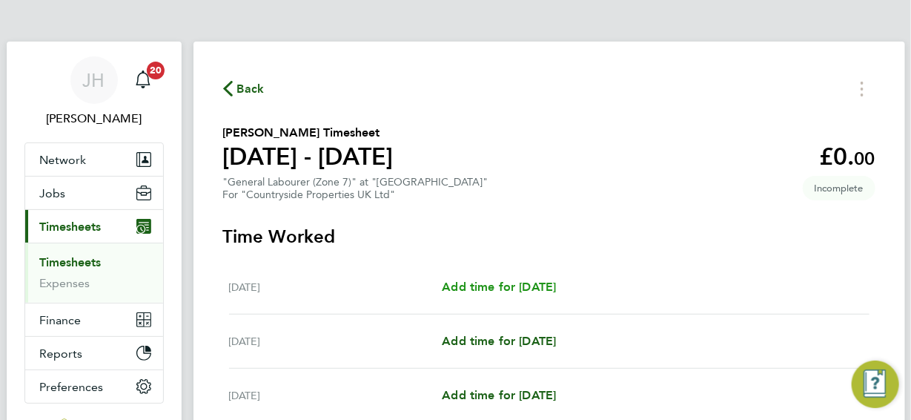
click at [530, 287] on span "Add time for [DATE]" at bounding box center [499, 287] width 114 height 14
select select "30"
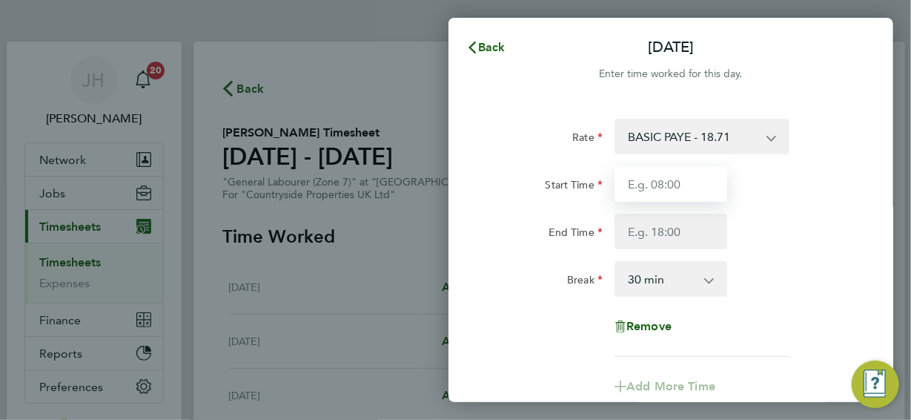
click at [653, 182] on input "Start Time" at bounding box center [671, 184] width 113 height 36
type input "07:30"
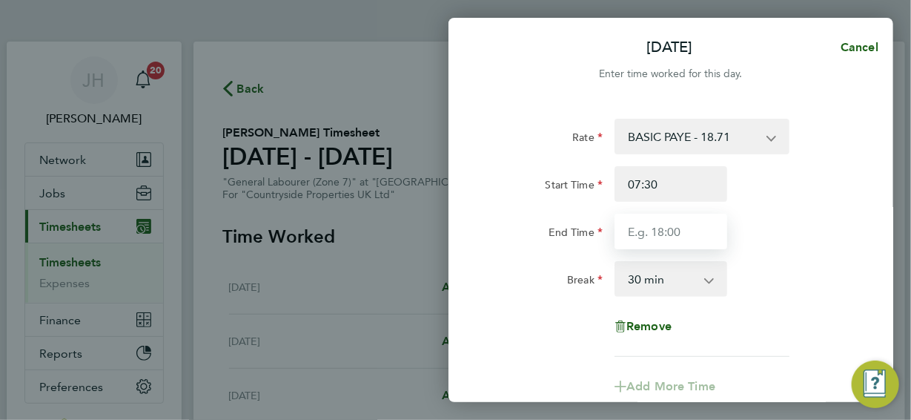
click at [660, 232] on input "End Time" at bounding box center [671, 232] width 113 height 36
type input "17:00"
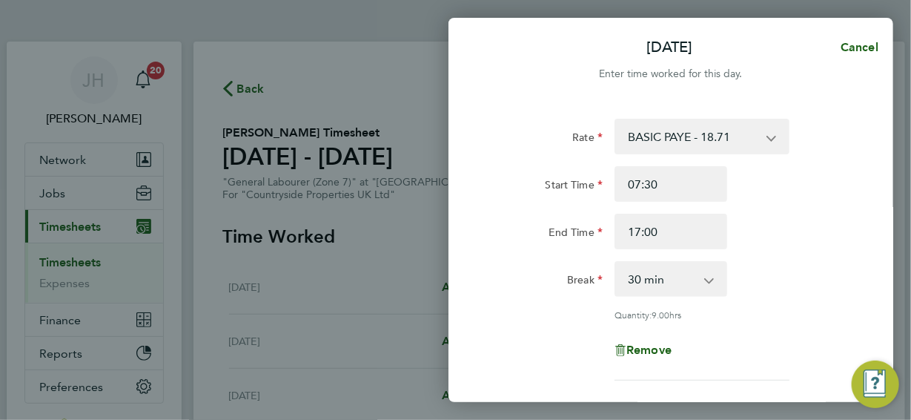
click at [775, 285] on div "Break 0 min 15 min 30 min 45 min 60 min 75 min 90 min" at bounding box center [671, 279] width 374 height 36
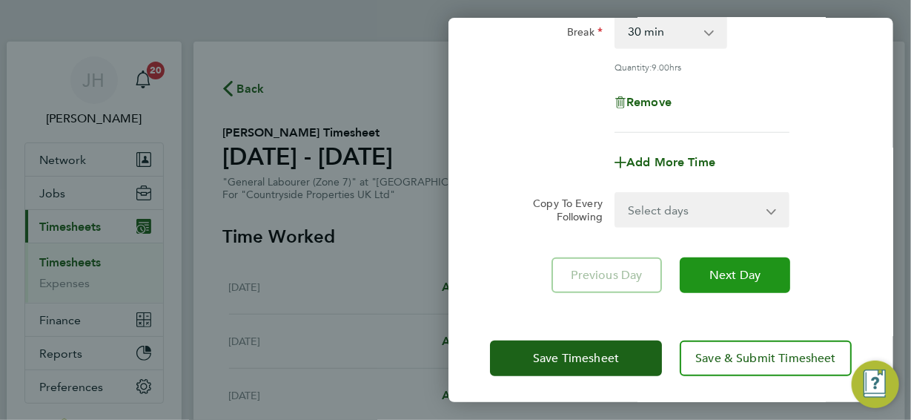
scroll to position [249, 0]
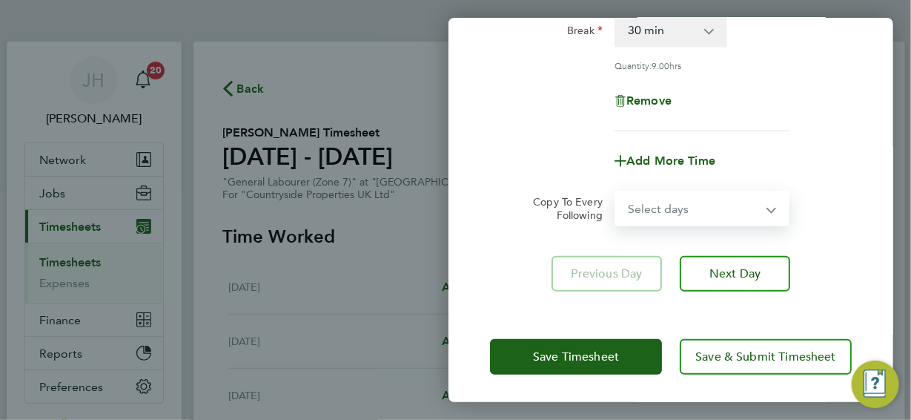
click at [768, 208] on select "Select days Day Weekday (Mon-Fri) Weekend (Sat-Sun) [DATE] [DATE] [DATE] [DATE]…" at bounding box center [694, 208] width 156 height 33
select select "WEEKDAY"
click at [616, 192] on select "Select days Day Weekday (Mon-Fri) Weekend (Sat-Sun) [DATE] [DATE] [DATE] [DATE]…" at bounding box center [694, 208] width 156 height 33
select select "[DATE]"
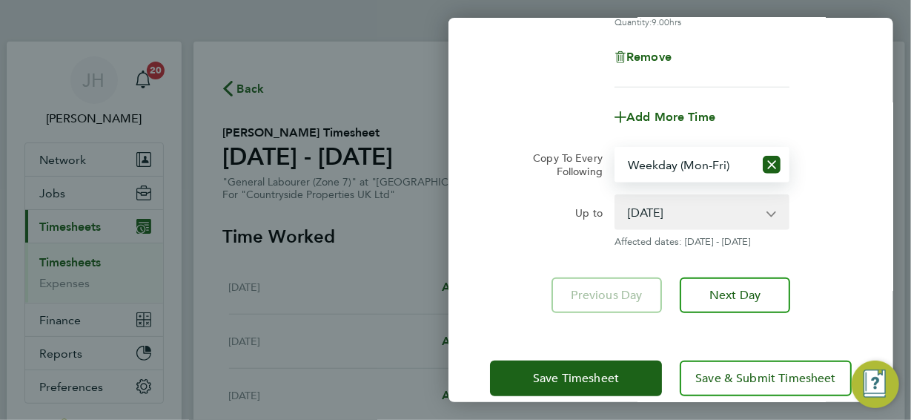
scroll to position [314, 0]
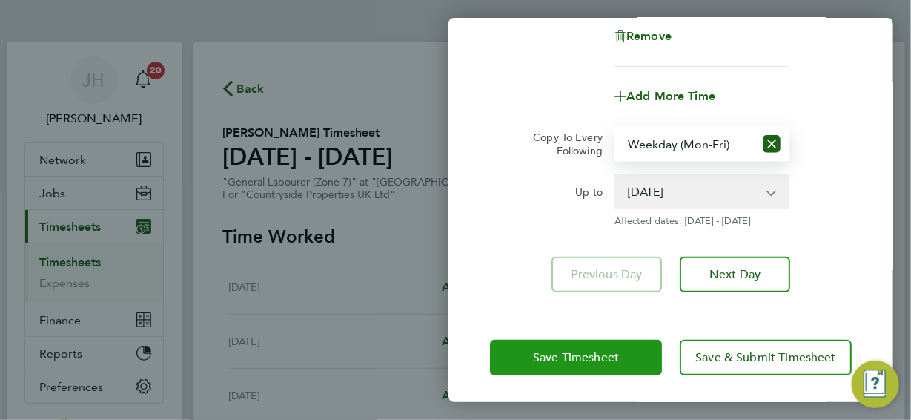
click at [582, 355] on span "Save Timesheet" at bounding box center [576, 357] width 86 height 15
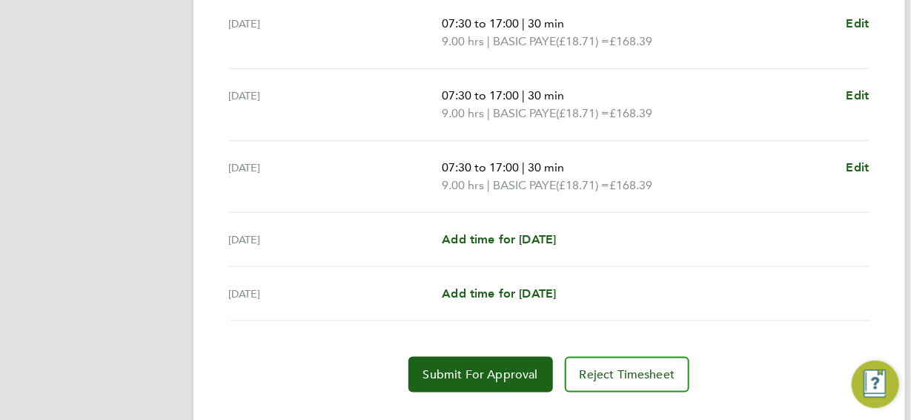
scroll to position [648, 0]
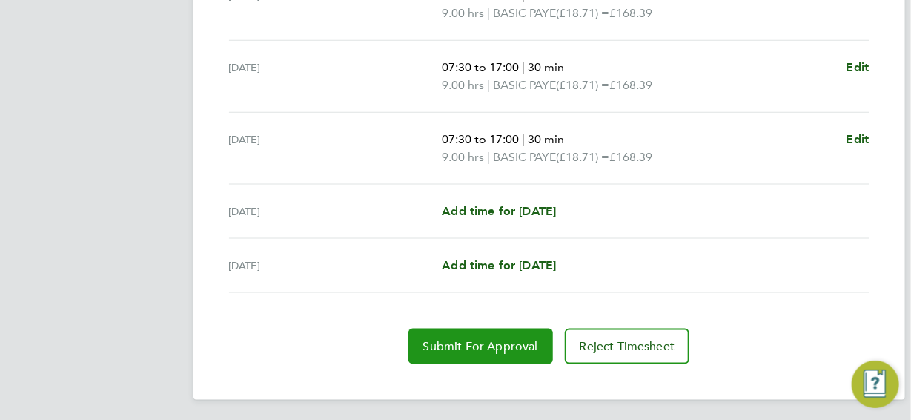
click at [488, 345] on span "Submit For Approval" at bounding box center [480, 346] width 115 height 15
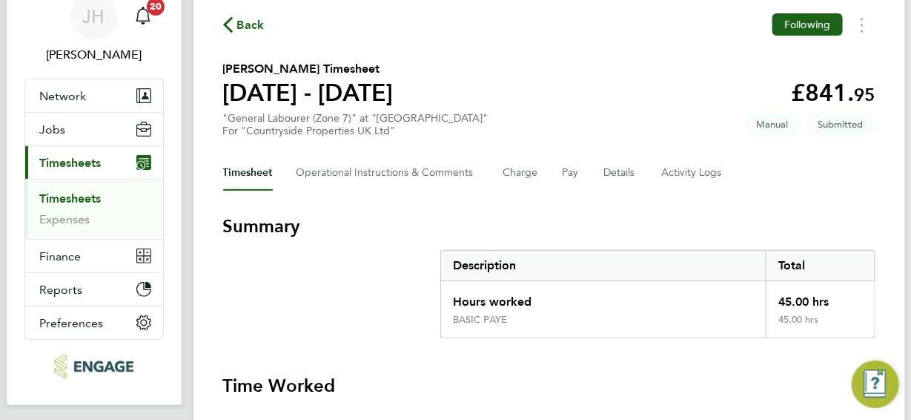
scroll to position [55, 0]
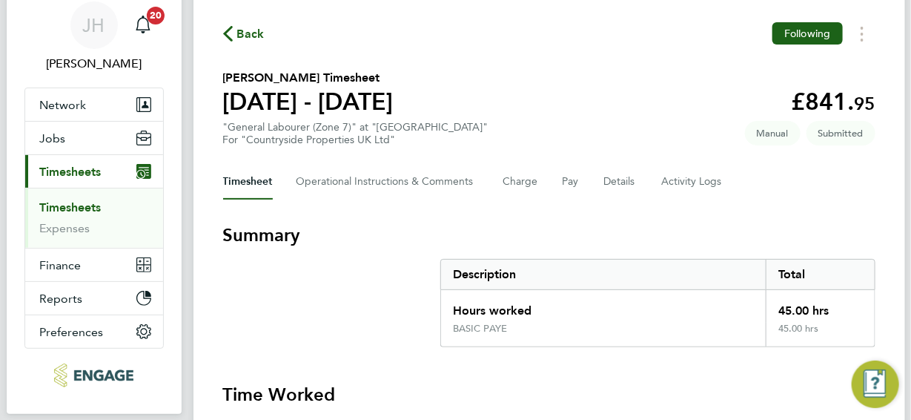
click at [251, 36] on span "Back" at bounding box center [250, 34] width 27 height 18
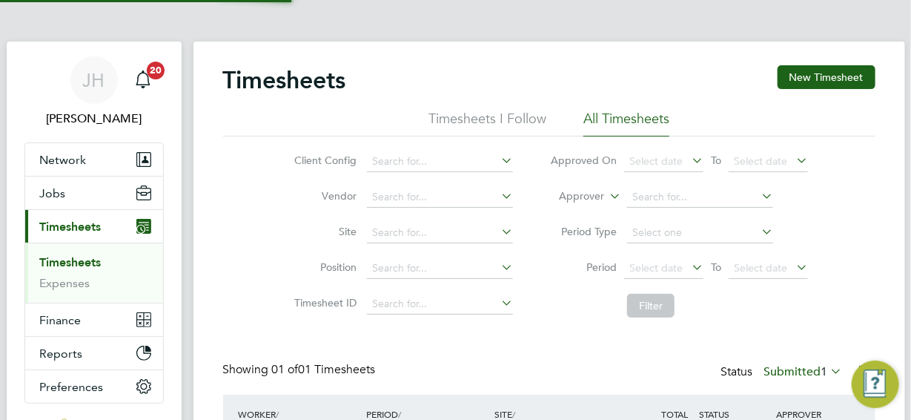
scroll to position [38, 128]
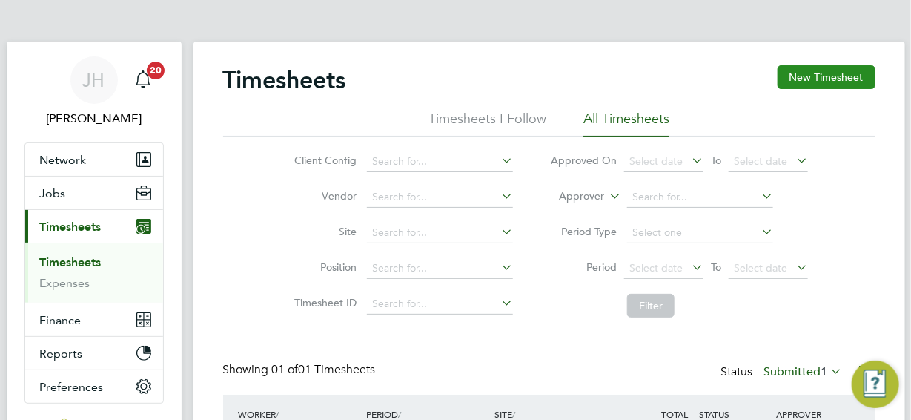
click at [825, 76] on button "New Timesheet" at bounding box center [827, 77] width 98 height 24
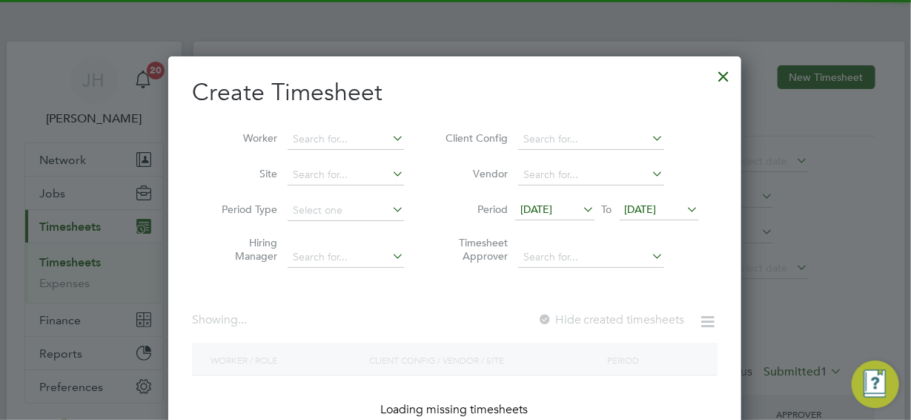
scroll to position [1922, 574]
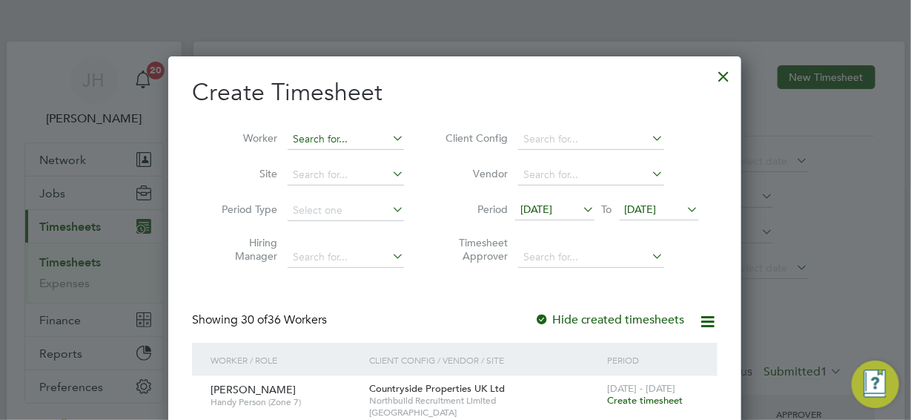
click at [291, 135] on input at bounding box center [346, 139] width 116 height 21
click at [326, 157] on li "[PERSON_NAME] [PERSON_NAME]" at bounding box center [379, 159] width 183 height 20
type input "[PERSON_NAME]"
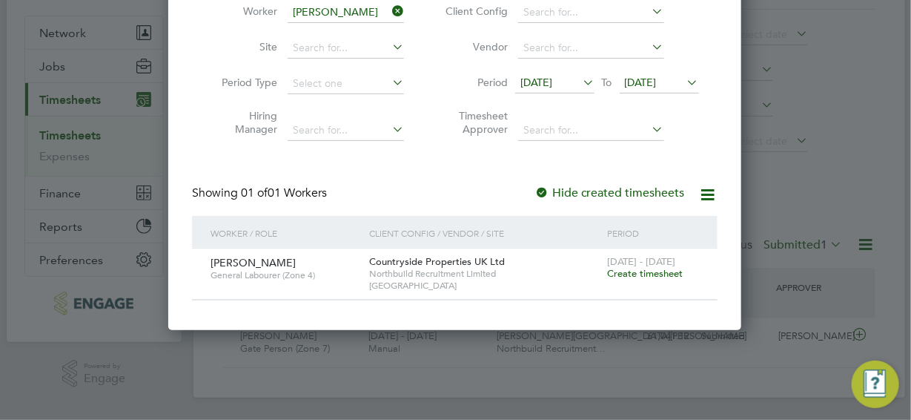
click at [636, 273] on span "Create timesheet" at bounding box center [645, 273] width 76 height 13
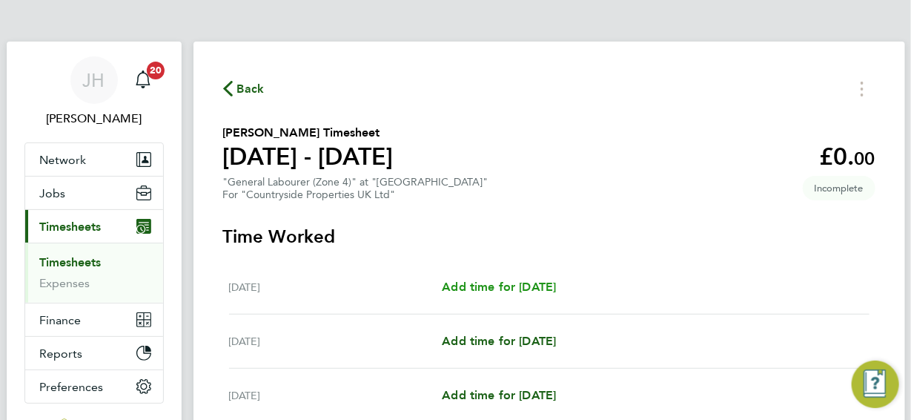
click at [538, 287] on span "Add time for [DATE]" at bounding box center [499, 287] width 114 height 14
select select "30"
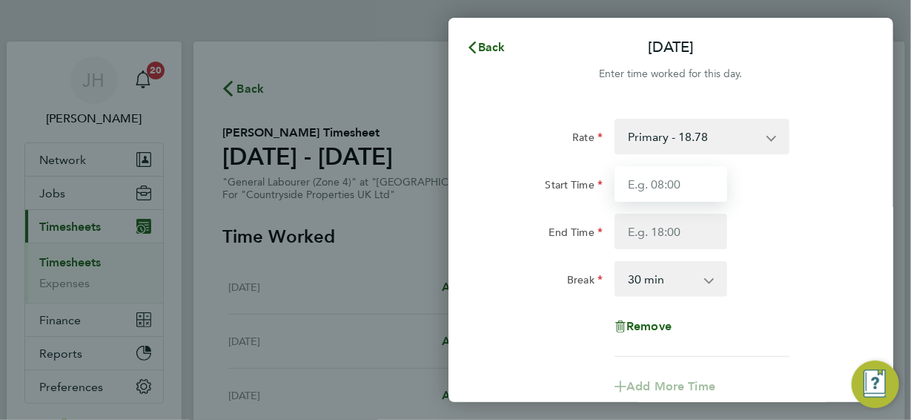
click at [672, 178] on input "Start Time" at bounding box center [671, 184] width 113 height 36
type input "07:30"
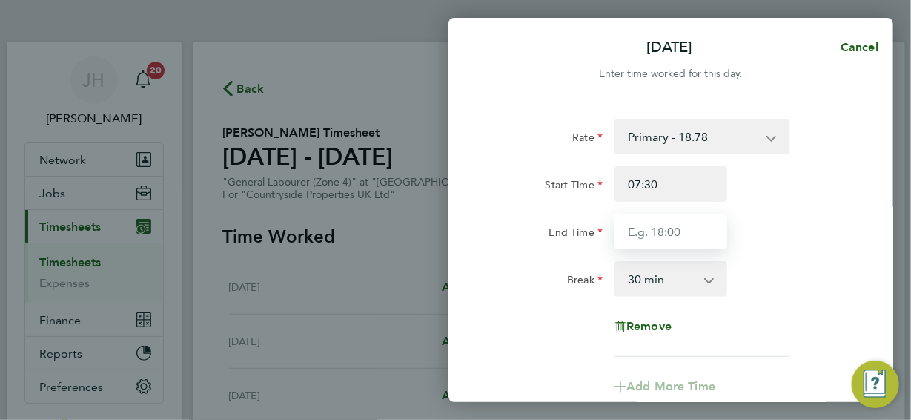
drag, startPoint x: 654, startPoint y: 232, endPoint x: 657, endPoint y: 220, distance: 13.0
click at [654, 232] on input "End Time" at bounding box center [671, 232] width 113 height 36
type input "16:30"
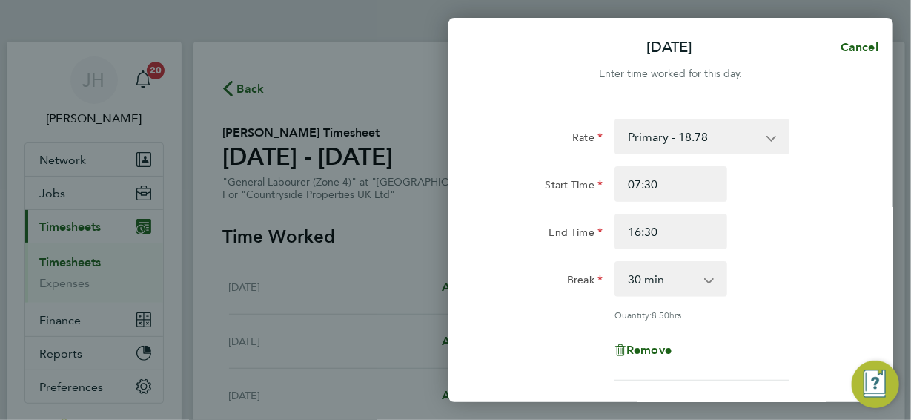
click at [739, 327] on div "Rate Primary - 18.78 Start Time 07:30 End Time 16:30 Break 0 min 15 min 30 min …" at bounding box center [671, 250] width 362 height 262
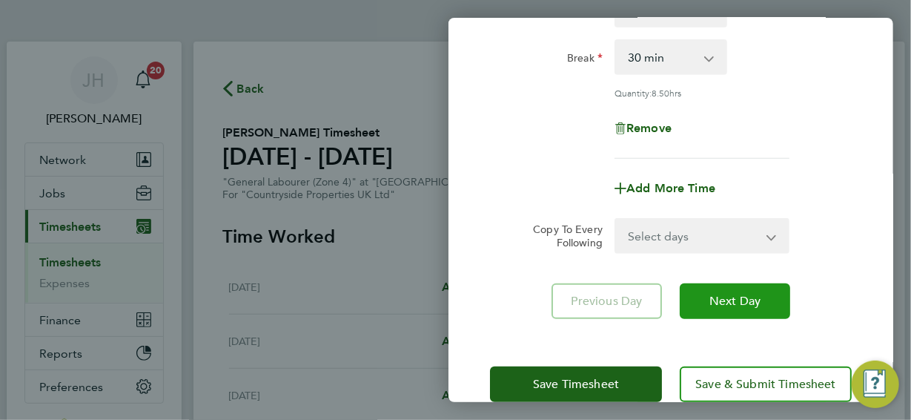
scroll to position [222, 0]
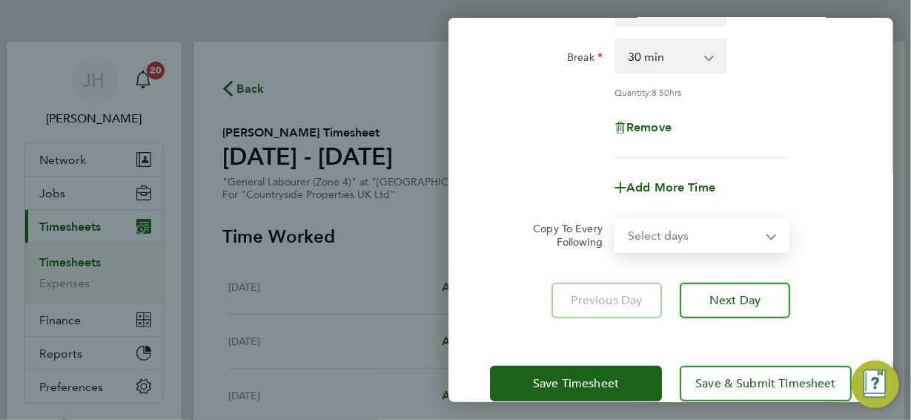
click at [771, 236] on select "Select days Day Weekday (Mon-Fri) Weekend (Sat-Sun) [DATE] [DATE] [DATE] [DATE]…" at bounding box center [694, 235] width 156 height 33
select select "WEEKDAY"
click at [616, 219] on select "Select days Day Weekday (Mon-Fri) Weekend (Sat-Sun) [DATE] [DATE] [DATE] [DATE]…" at bounding box center [694, 235] width 156 height 33
select select "[DATE]"
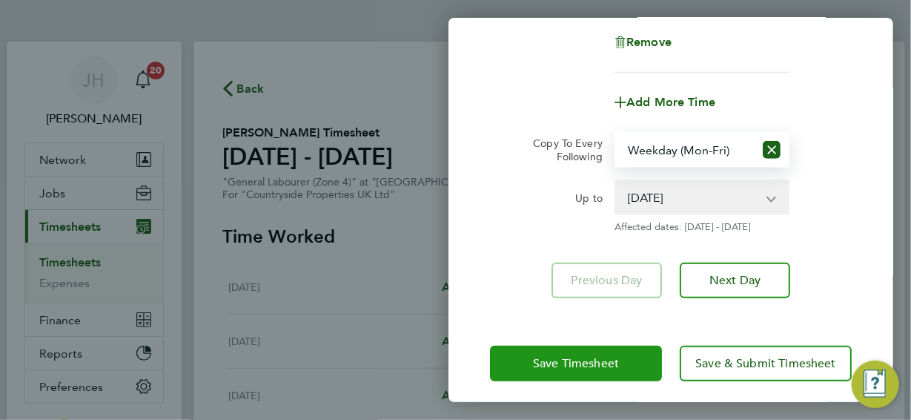
scroll to position [314, 0]
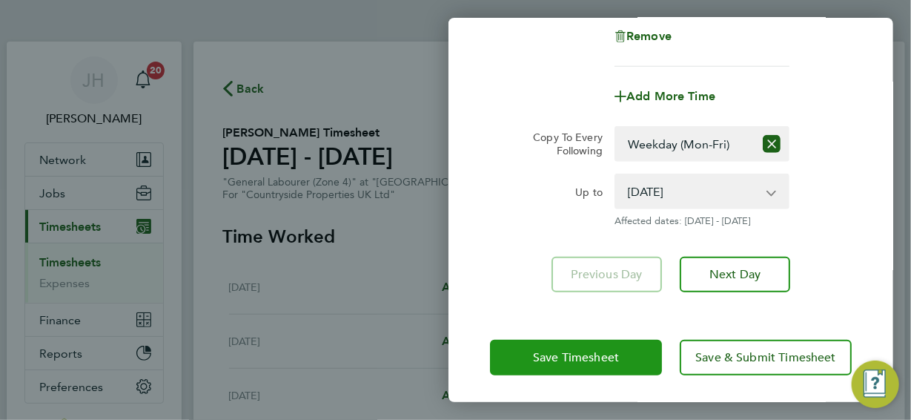
click at [605, 356] on span "Save Timesheet" at bounding box center [576, 357] width 86 height 15
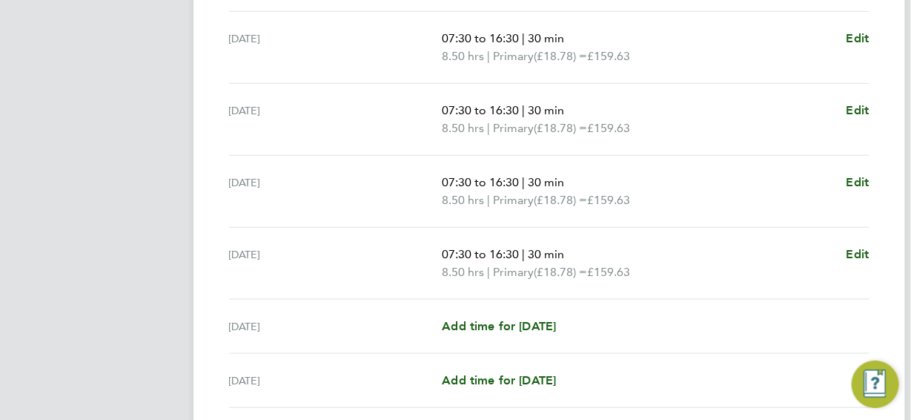
scroll to position [593, 0]
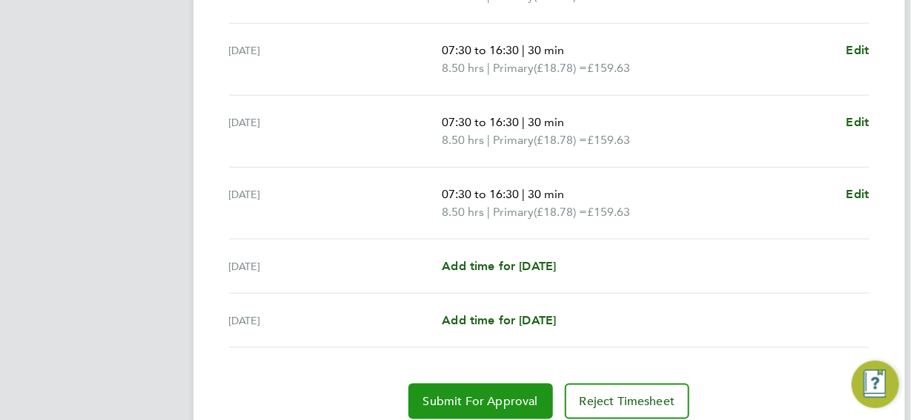
click at [481, 394] on span "Submit For Approval" at bounding box center [480, 401] width 115 height 15
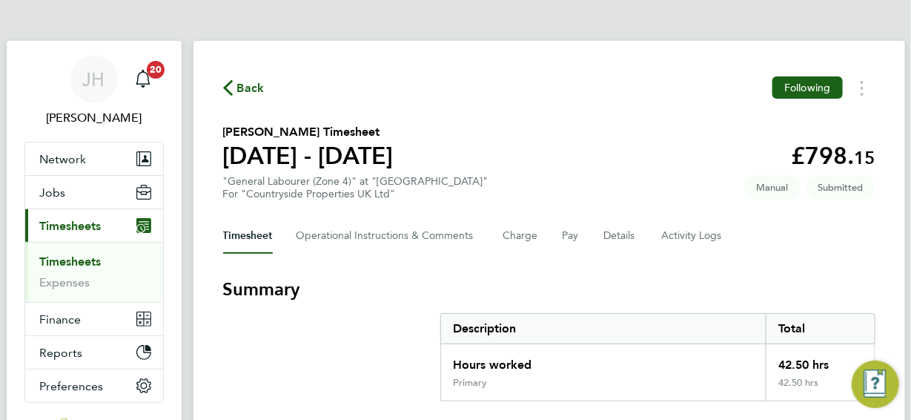
scroll to position [0, 0]
click at [246, 89] on span "Back" at bounding box center [250, 89] width 27 height 18
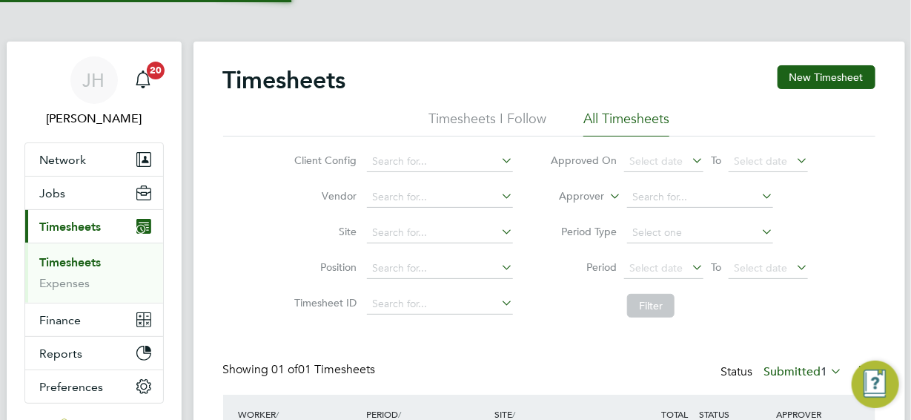
scroll to position [38, 128]
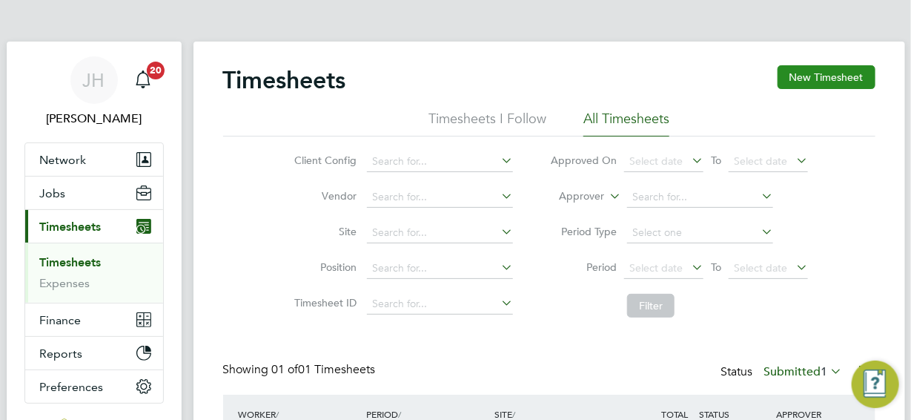
click at [831, 75] on button "New Timesheet" at bounding box center [827, 77] width 98 height 24
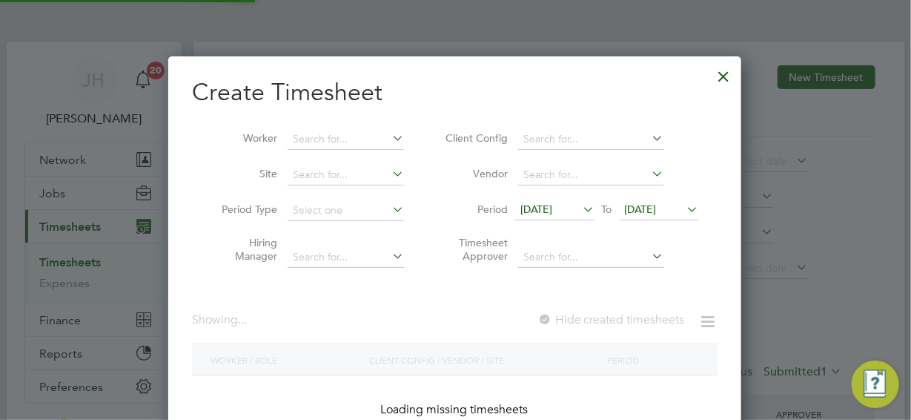
scroll to position [418, 574]
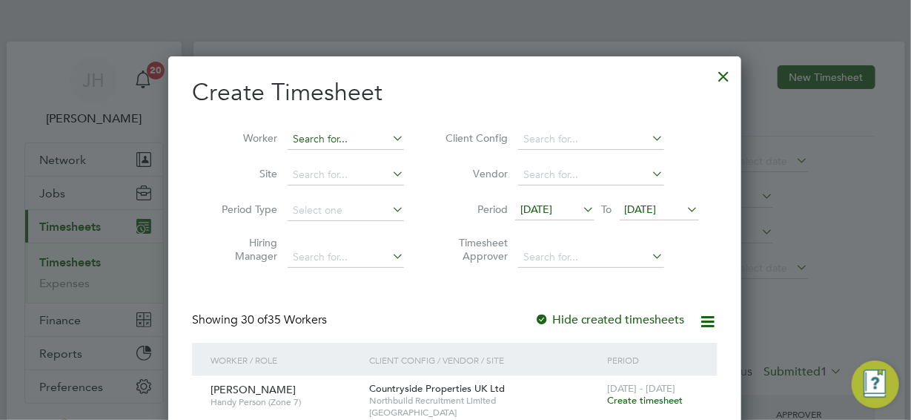
click at [311, 138] on input at bounding box center [346, 139] width 116 height 21
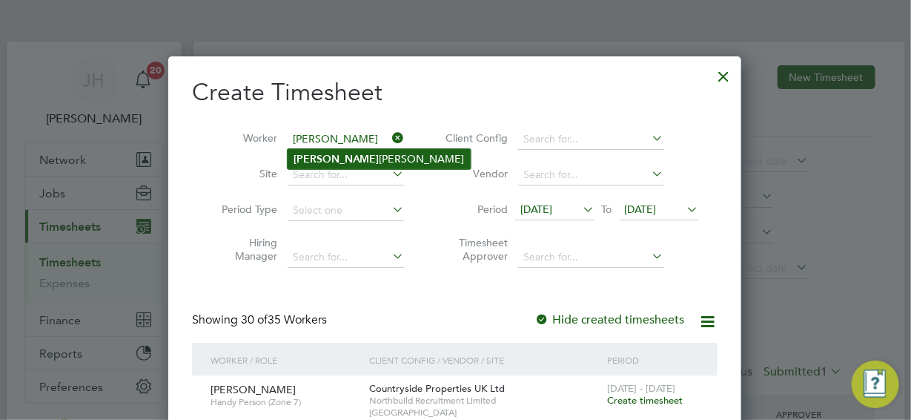
click at [326, 154] on li "[PERSON_NAME]" at bounding box center [379, 159] width 183 height 20
type input "[PERSON_NAME]"
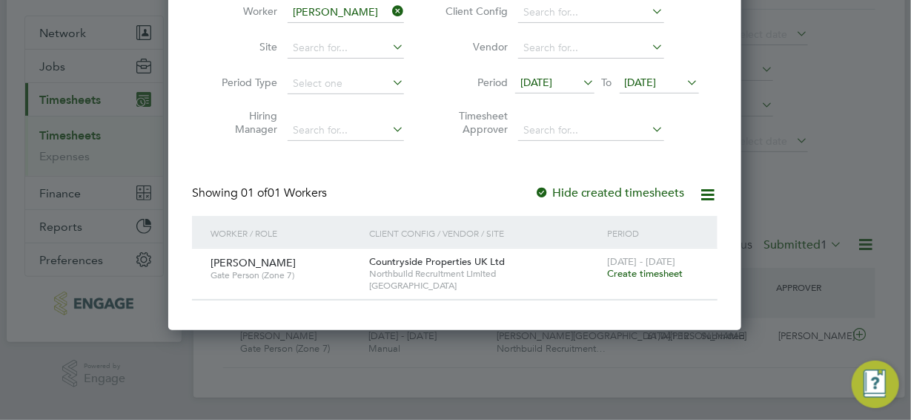
click at [676, 274] on span "Create timesheet" at bounding box center [645, 273] width 76 height 13
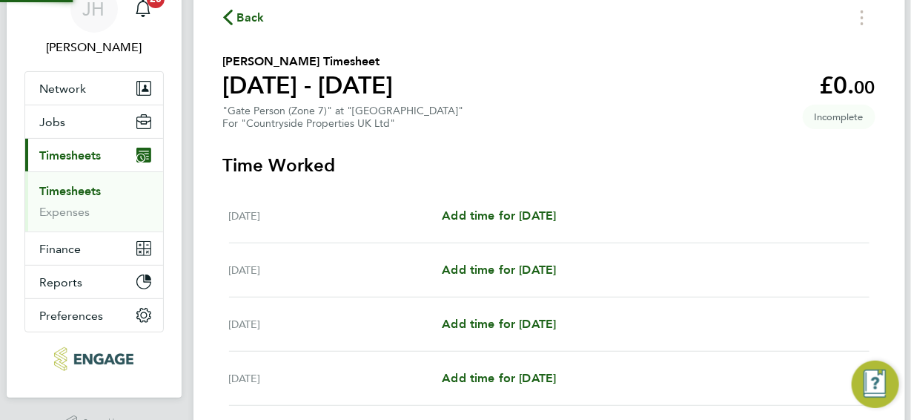
scroll to position [1, 0]
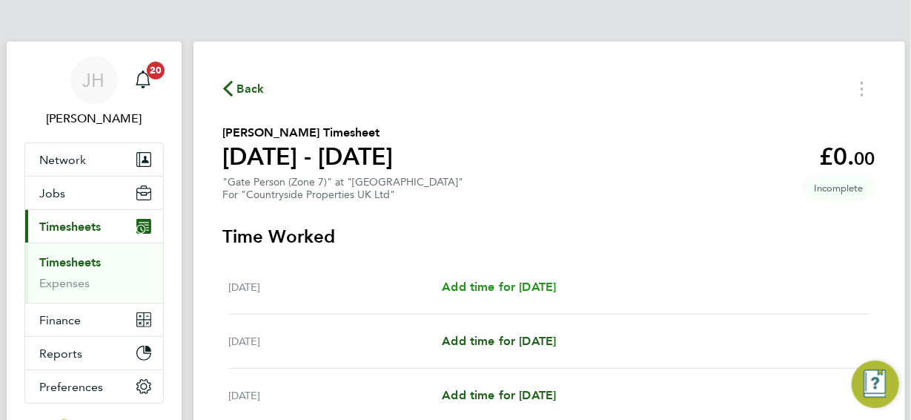
click at [497, 286] on span "Add time for [DATE]" at bounding box center [499, 287] width 114 height 14
select select "30"
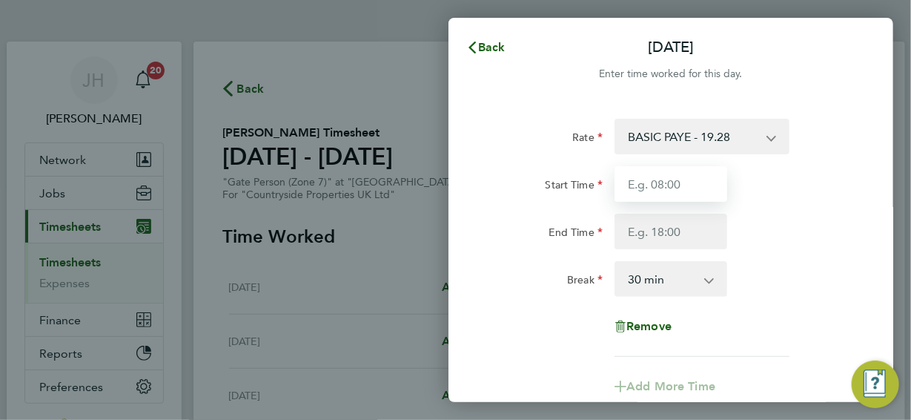
click at [663, 185] on input "Start Time" at bounding box center [671, 184] width 113 height 36
type input "07:30"
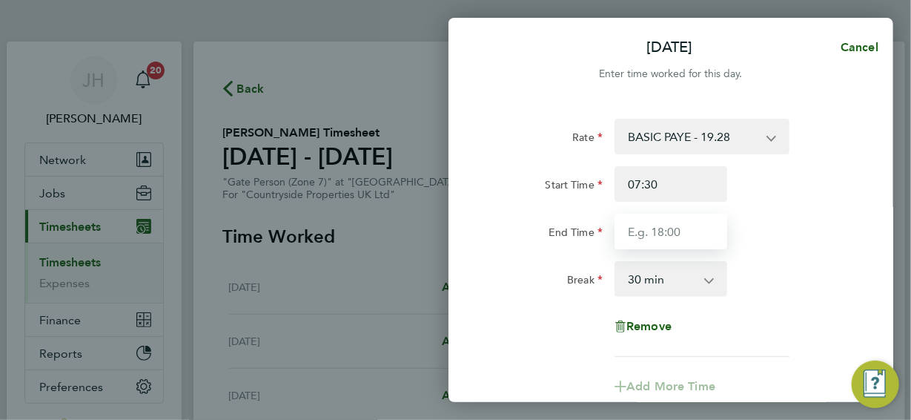
click at [642, 228] on input "End Time" at bounding box center [671, 232] width 113 height 36
type input "17:00"
click at [759, 309] on div "Rate BASIC PAYE - 19.28 Start Time 07:30 End Time 17:00 Break 0 min 15 min 30 m…" at bounding box center [671, 238] width 362 height 238
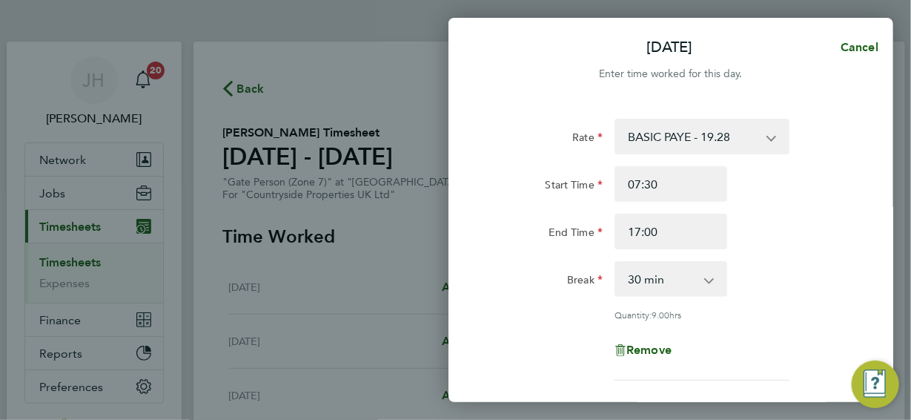
scroll to position [222, 0]
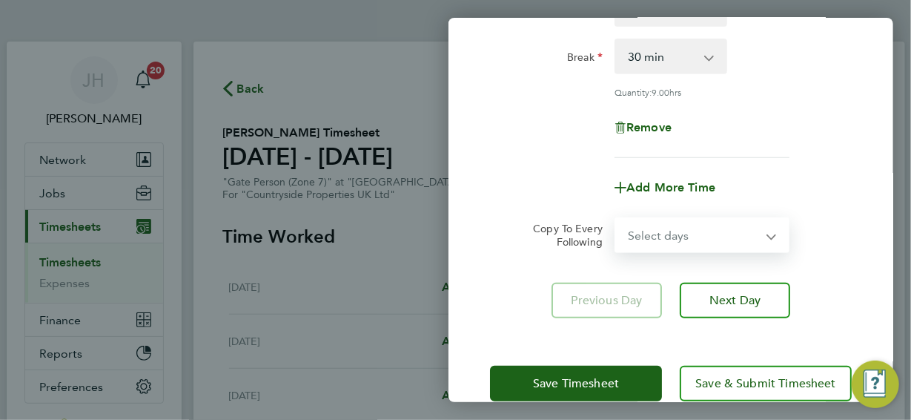
click at [771, 237] on select "Select days Day Weekday (Mon-Fri) Weekend (Sat-Sun) [DATE] [DATE] [DATE] [DATE]…" at bounding box center [694, 235] width 156 height 33
select select "WEEKDAY"
click at [616, 219] on select "Select days Day Weekday (Mon-Fri) Weekend (Sat-Sun) [DATE] [DATE] [DATE] [DATE]…" at bounding box center [694, 235] width 156 height 33
select select "[DATE]"
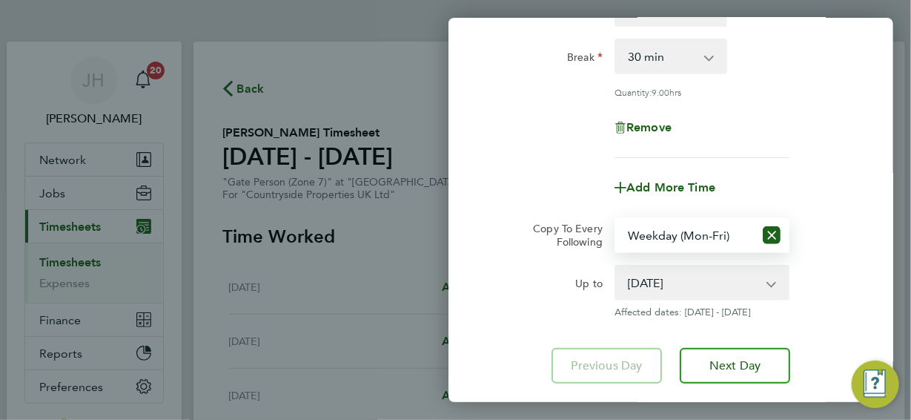
scroll to position [314, 0]
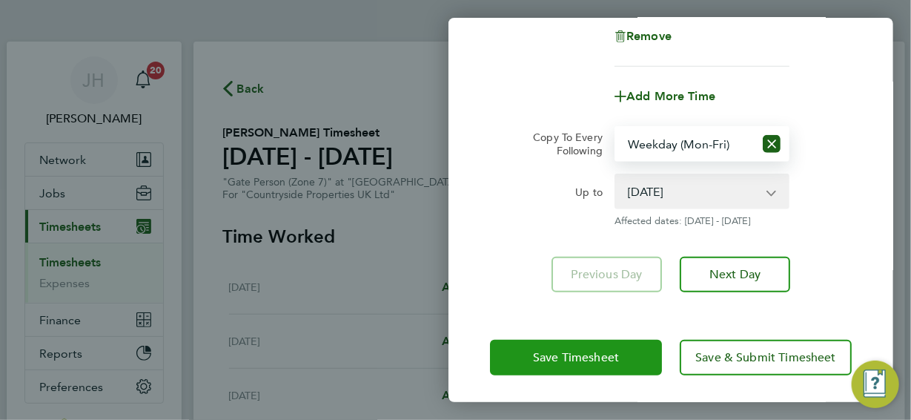
click at [586, 357] on span "Save Timesheet" at bounding box center [576, 357] width 86 height 15
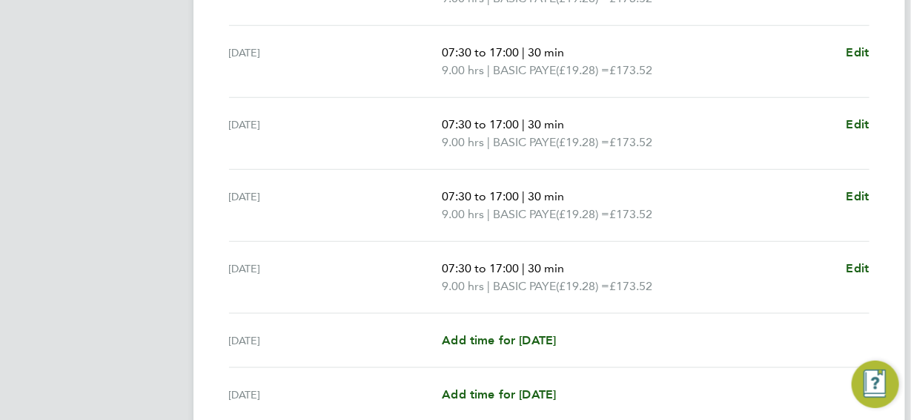
scroll to position [648, 0]
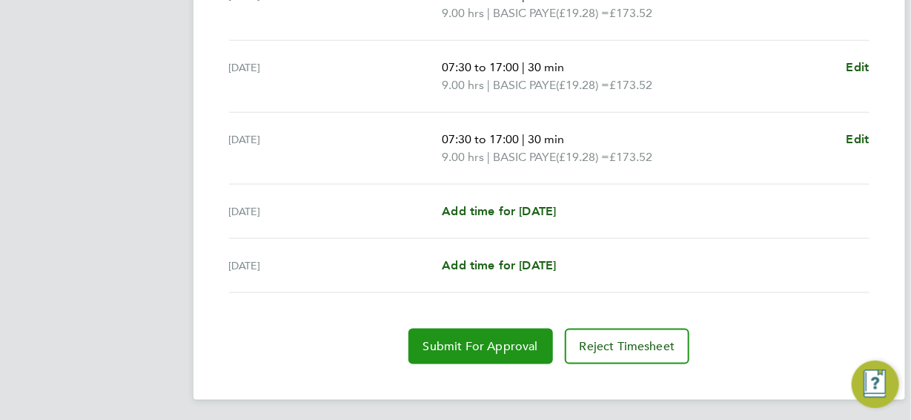
click at [472, 345] on span "Submit For Approval" at bounding box center [480, 346] width 115 height 15
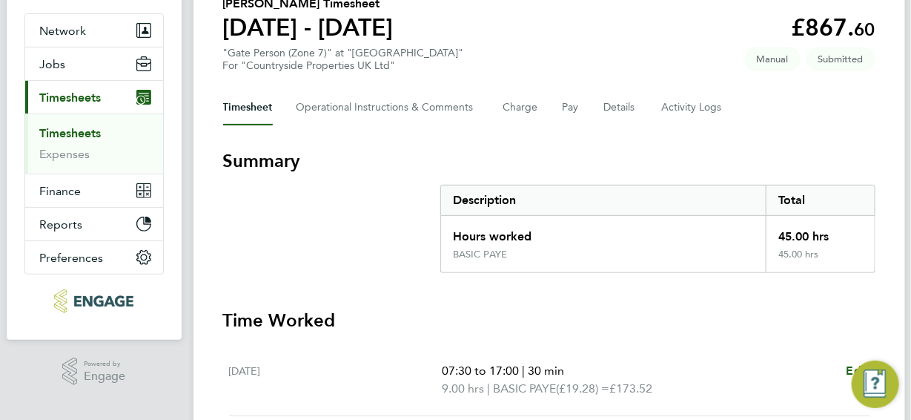
scroll to position [0, 0]
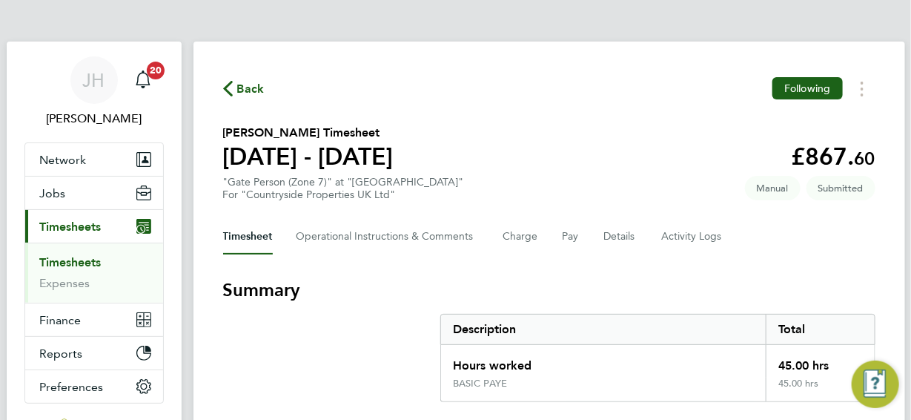
click at [245, 86] on span "Back" at bounding box center [250, 89] width 27 height 18
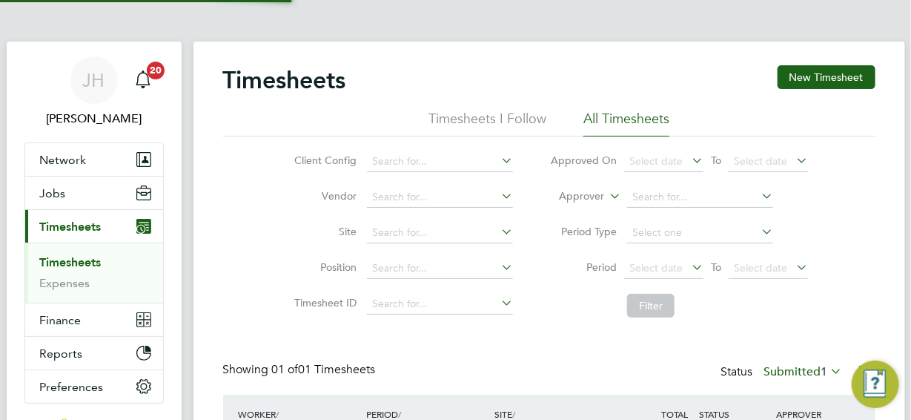
scroll to position [38, 128]
